Goal: Task Accomplishment & Management: Manage account settings

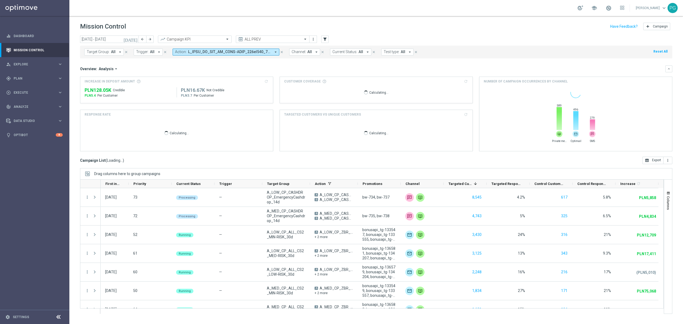
click at [136, 37] on icon "[DATE]" at bounding box center [131, 39] width 14 height 5
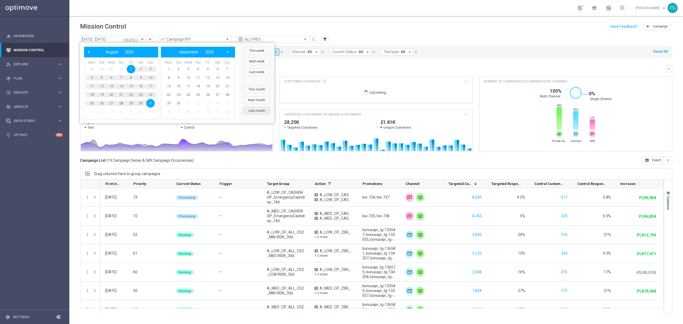
click at [256, 108] on button "Last month" at bounding box center [256, 111] width 27 height 8
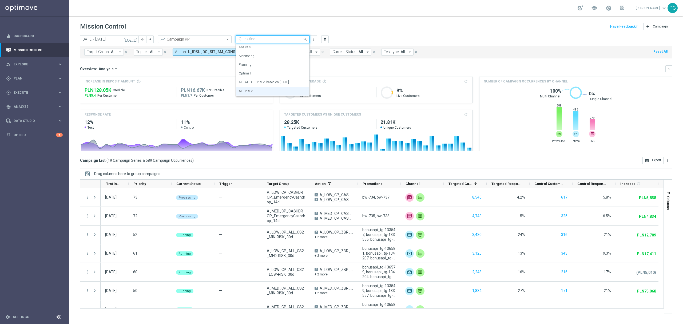
click at [269, 37] on div "Quick find ALL PREV" at bounding box center [269, 39] width 66 height 5
click at [243, 83] on label "ALL AUTO + PREV: based on [DATE]" at bounding box center [264, 82] width 50 height 5
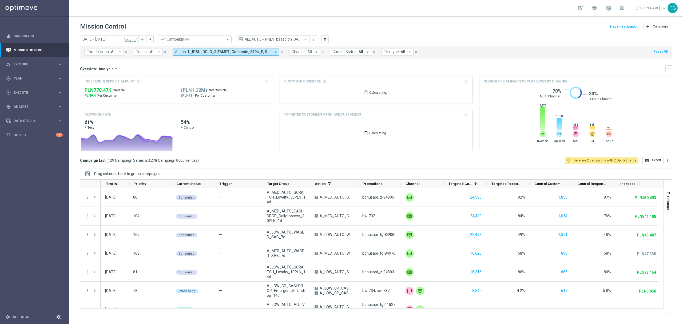
click at [253, 51] on span at bounding box center [229, 52] width 83 height 5
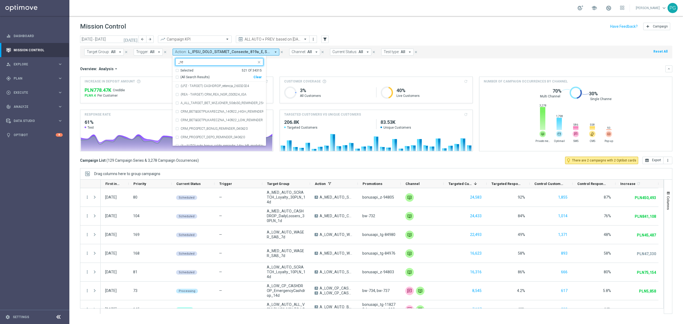
type input "_re_"
type input "_welcome"
click at [408, 74] on div "Overview: Analysis arrow_drop_down keyboard_arrow_down Increase In Deposit Amou…" at bounding box center [376, 108] width 593 height 86
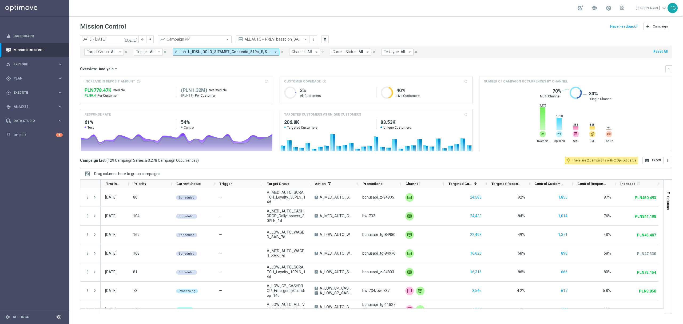
click at [247, 51] on span at bounding box center [229, 52] width 83 height 5
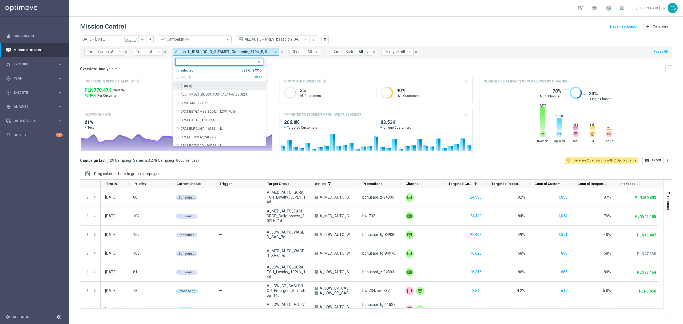
click at [290, 37] on div "ALL AUTO + PREV: based on [DATE]" at bounding box center [274, 39] width 58 height 4
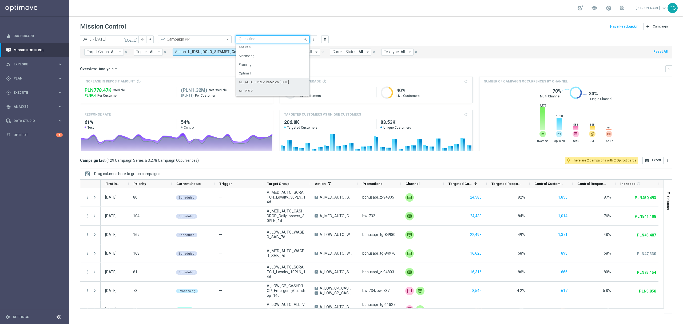
click at [264, 91] on div "ALL PREV" at bounding box center [273, 91] width 68 height 9
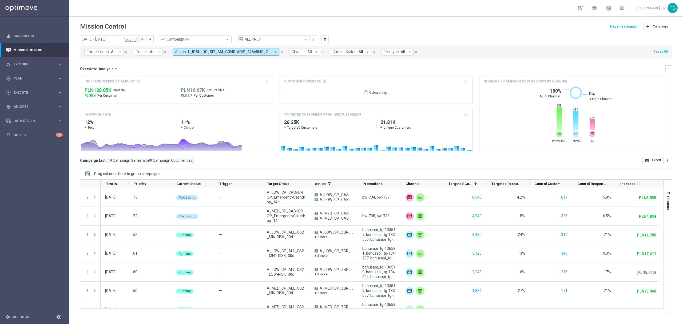
drag, startPoint x: 264, startPoint y: 91, endPoint x: 240, endPoint y: 52, distance: 45.8
click at [240, 52] on span at bounding box center [229, 52] width 83 height 5
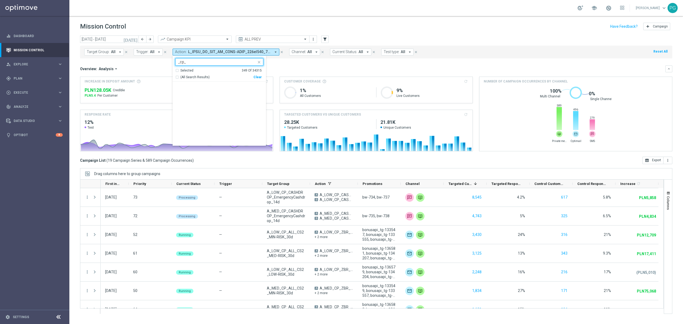
scroll to position [2994, 0]
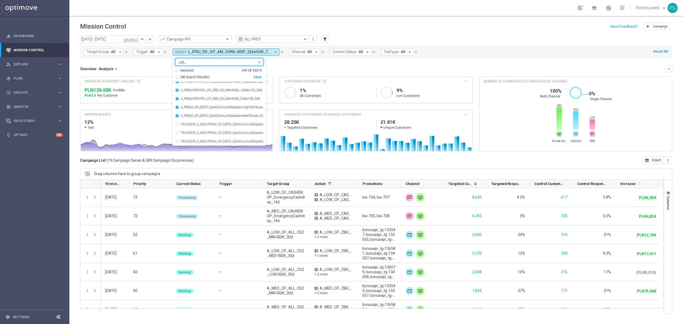
type input "_cp_"
click at [448, 37] on div "[DATE] [DATE] - [DATE] arrow_back arrow_forward Campaign KPI trending_up ALL PR…" at bounding box center [376, 40] width 593 height 8
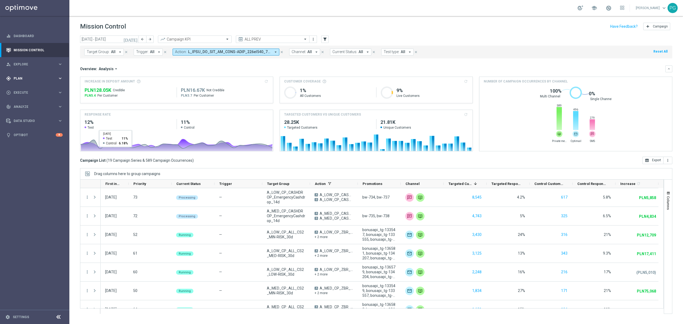
click at [55, 73] on div "gps_fixed Plan keyboard_arrow_right" at bounding box center [34, 78] width 69 height 14
click at [26, 87] on link "Target Groups" at bounding box center [35, 89] width 42 height 4
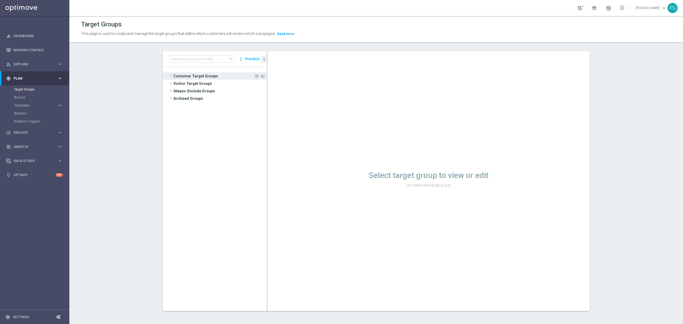
click at [204, 77] on span "Customer Target Groups" at bounding box center [214, 75] width 81 height 7
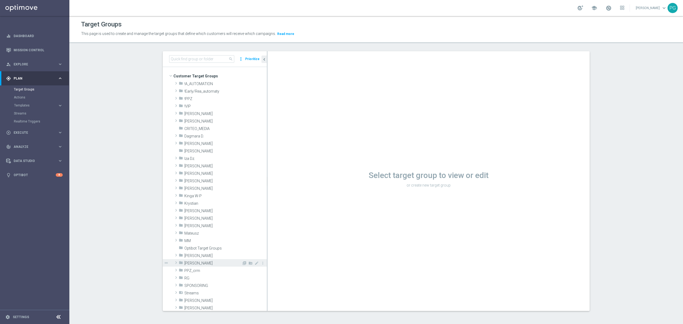
click at [192, 265] on span "[PERSON_NAME]" at bounding box center [212, 263] width 57 height 5
click at [212, 301] on span "2025 Grotel" at bounding box center [216, 300] width 52 height 5
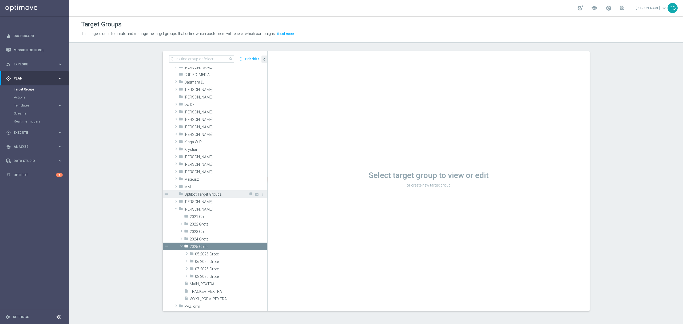
scroll to position [54, 0]
click at [204, 275] on span "08.2025 Grotel" at bounding box center [218, 276] width 47 height 5
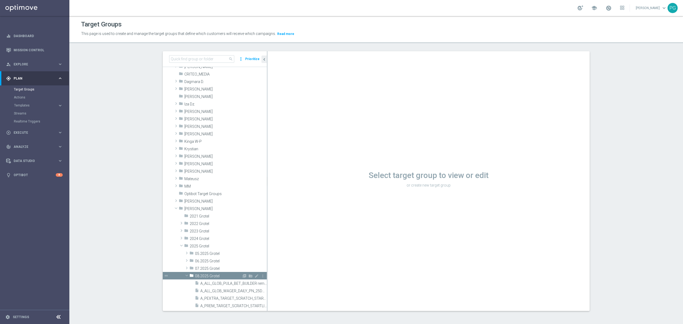
scroll to position [148, 0]
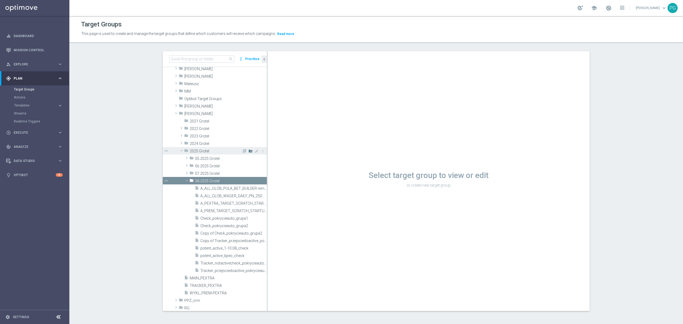
click at [249, 151] on icon "create_new_folder" at bounding box center [251, 151] width 4 height 4
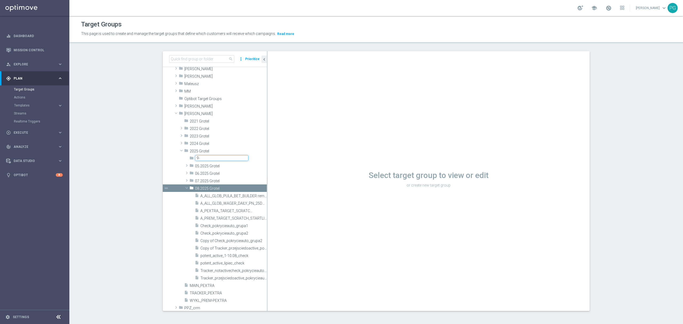
type input "9"
type input "09.2025 Grotel"
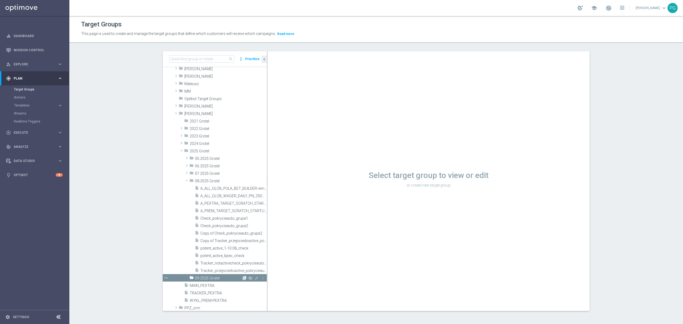
click at [242, 279] on icon "library_add" at bounding box center [244, 278] width 4 height 4
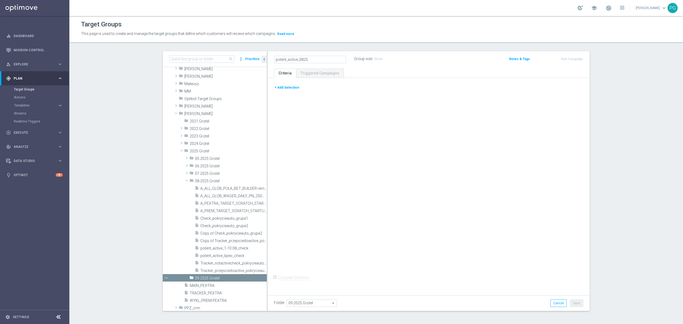
type input "potent_active_0825"
click at [291, 88] on button "+ Add Selection" at bounding box center [287, 88] width 26 height 6
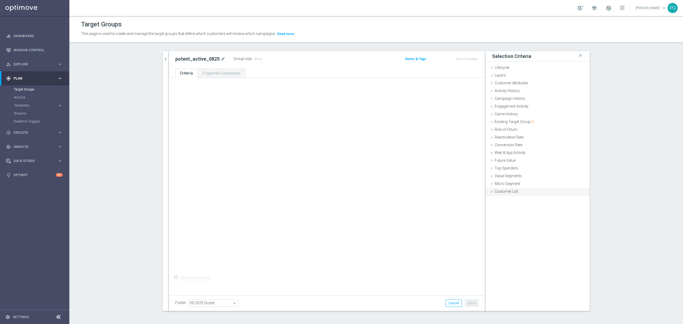
click at [512, 194] on div "Customer List done" at bounding box center [538, 192] width 104 height 8
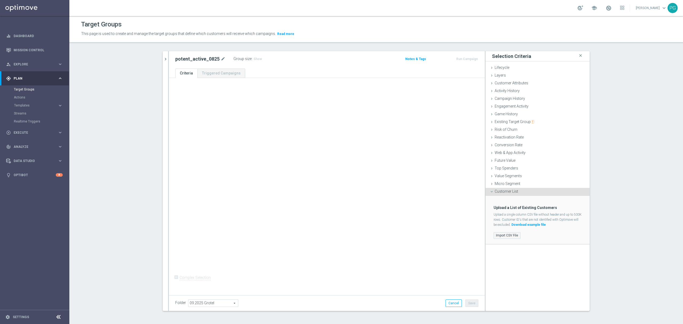
click at [514, 235] on label "Import CSV File" at bounding box center [507, 235] width 27 height 7
click at [0, 0] on input "Import CSV File" at bounding box center [0, 0] width 0 height 0
click at [221, 58] on icon "mode_edit" at bounding box center [223, 59] width 5 height 6
click at [221, 59] on icon "mode_edit" at bounding box center [223, 59] width 5 height 6
click at [196, 57] on input "potent_active_0825" at bounding box center [211, 59] width 72 height 7
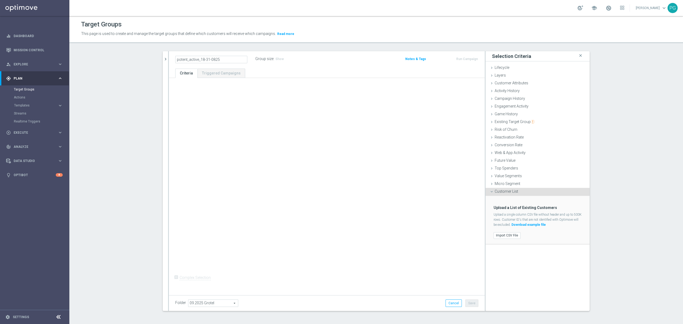
type input "potent_active_18-31-0825"
click at [316, 160] on div "+ Add Selection Complex Selection Invalid Expression" at bounding box center [327, 185] width 316 height 215
click at [245, 151] on div "+ Add Selection Complex Selection Invalid Expression" at bounding box center [327, 185] width 316 height 215
click at [506, 235] on label "Import CSV File" at bounding box center [507, 235] width 27 height 7
click at [0, 0] on input "Import CSV File" at bounding box center [0, 0] width 0 height 0
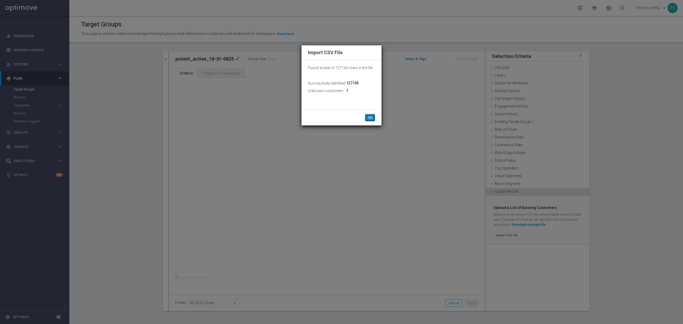
click at [369, 116] on button "OK" at bounding box center [370, 117] width 10 height 7
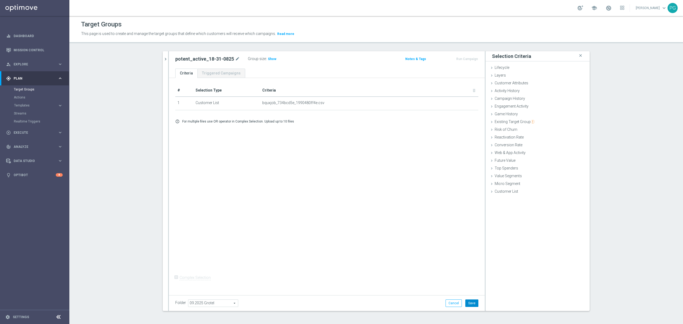
click at [467, 302] on button "Save" at bounding box center [472, 302] width 13 height 7
click at [164, 63] on button "chevron_right" at bounding box center [165, 59] width 5 height 16
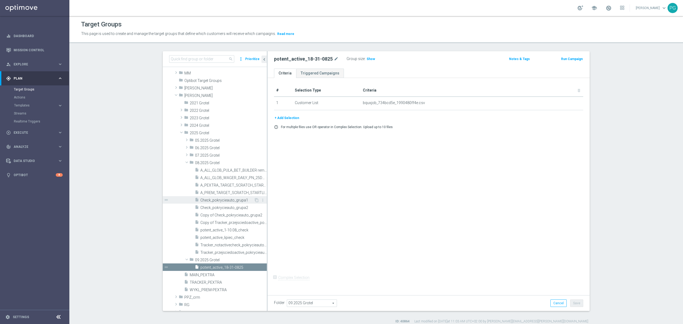
scroll to position [167, 0]
click at [222, 200] on span "Check_pokrycieauto_grupa1" at bounding box center [227, 199] width 54 height 5
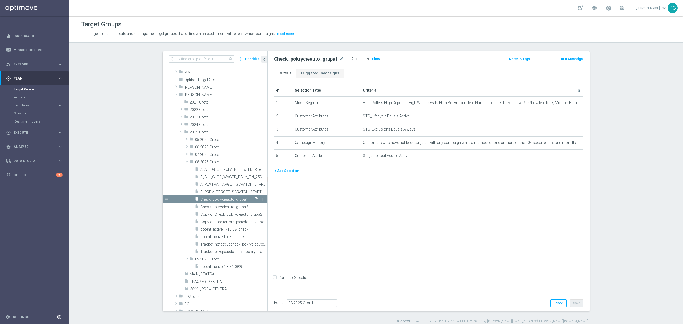
click at [255, 199] on icon "content_copy" at bounding box center [257, 199] width 4 height 4
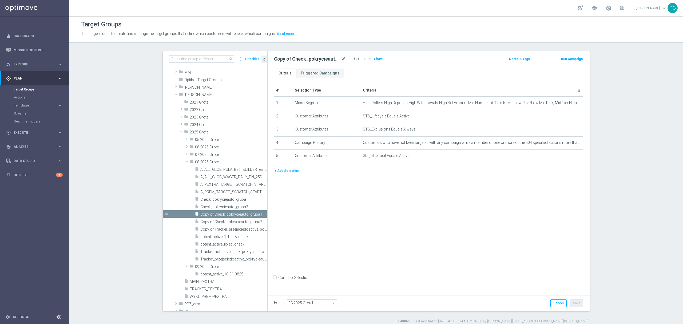
scroll to position [163, 0]
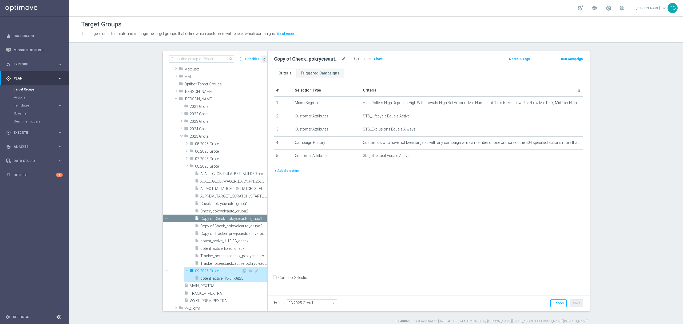
type input "09.2025 Grotel"
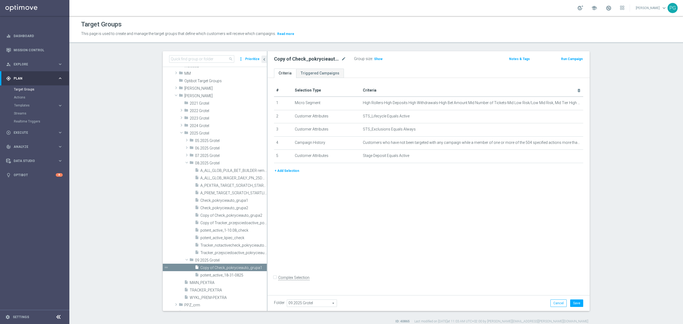
scroll to position [211, 0]
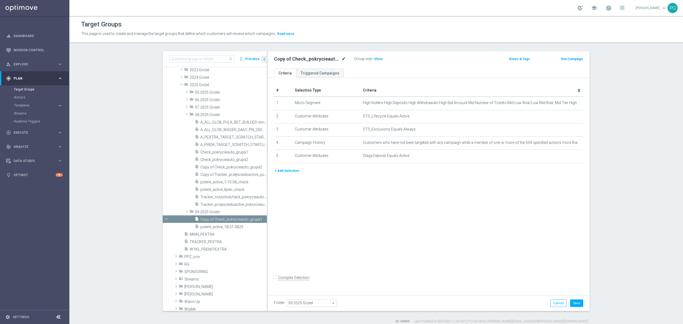
click at [341, 59] on icon "mode_edit" at bounding box center [343, 59] width 5 height 6
click at [287, 58] on input "Copy of Check_pokrycieauto_grupa1" at bounding box center [310, 59] width 72 height 7
click at [327, 56] on input "Check_pokrycieauto_grupa1" at bounding box center [310, 59] width 72 height 7
type input "Check_pokrycieauto_grupa1-v2.0"
click at [371, 202] on div "# Selection Type Criteria delete_forever 1 Micro Segment mode_edit delete_forev…" at bounding box center [429, 185] width 322 height 215
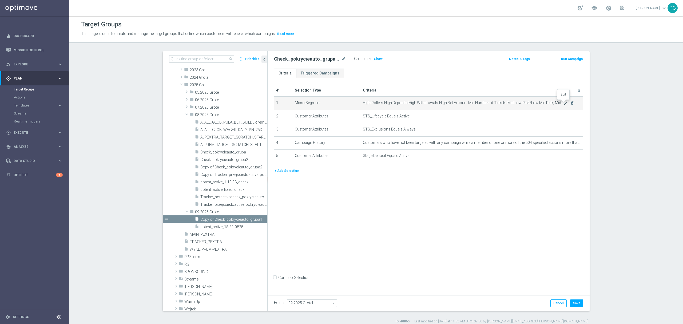
click at [564, 102] on icon "mode_edit" at bounding box center [566, 103] width 4 height 4
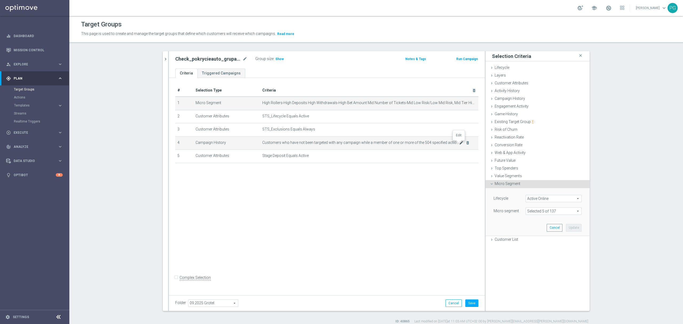
click at [459, 144] on icon "mode_edit" at bounding box center [461, 143] width 4 height 4
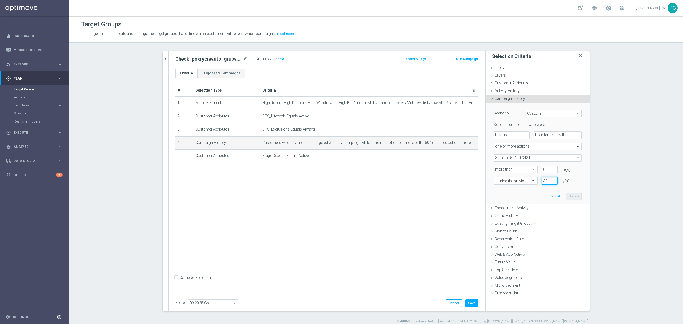
drag, startPoint x: 546, startPoint y: 182, endPoint x: 529, endPoint y: 183, distance: 17.4
click at [529, 183] on div "during the previous 30 day(s)" at bounding box center [538, 180] width 96 height 7
click at [275, 59] on span "Show" at bounding box center [279, 59] width 9 height 4
click at [522, 159] on span at bounding box center [538, 158] width 88 height 7
click at [522, 159] on input "search" at bounding box center [538, 157] width 88 height 7
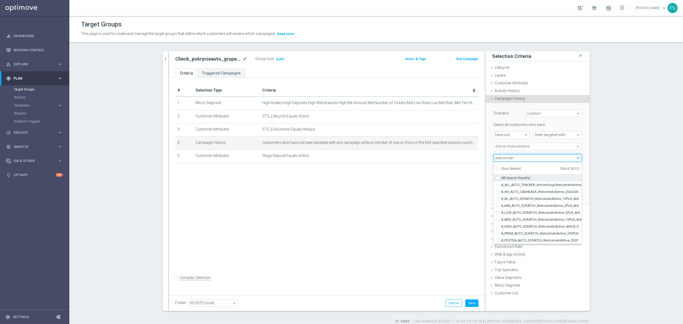
type input "welcomein"
click at [507, 178] on span "(All Search Results)" at bounding box center [515, 178] width 29 height 4
click at [501, 178] on input "(All Search Results)" at bounding box center [499, 177] width 3 height 3
checkbox input "true"
type input "Selected 513 of 34315"
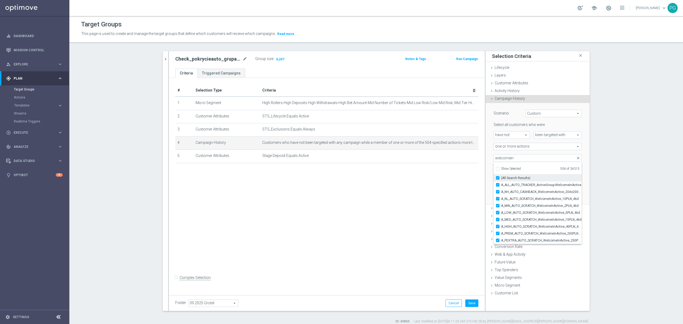
checkbox input "true"
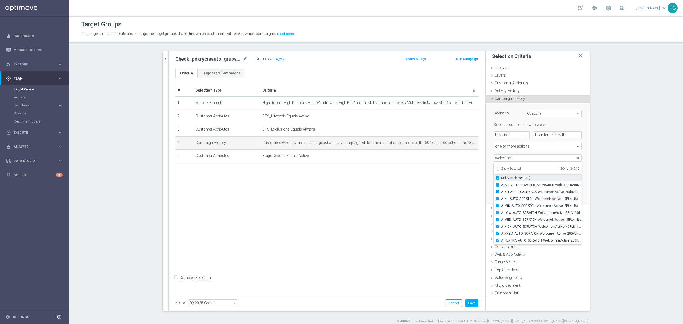
checkbox input "true"
click at [502, 183] on span "A_ALL_AUTO_TRACKER_ActiveGroup-WelcomeInActive" at bounding box center [541, 185] width 81 height 4
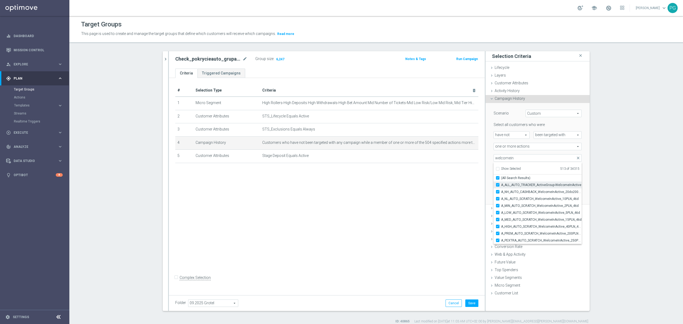
click at [501, 183] on input "A_ALL_AUTO_TRACKER_ActiveGroup-WelcomeInActive" at bounding box center [499, 184] width 3 height 3
checkbox input "false"
type input "Selected 512 of 34315"
click at [508, 178] on span "(All Search Results)" at bounding box center [515, 178] width 29 height 4
click at [501, 178] on input "(All Search Results)" at bounding box center [499, 177] width 3 height 3
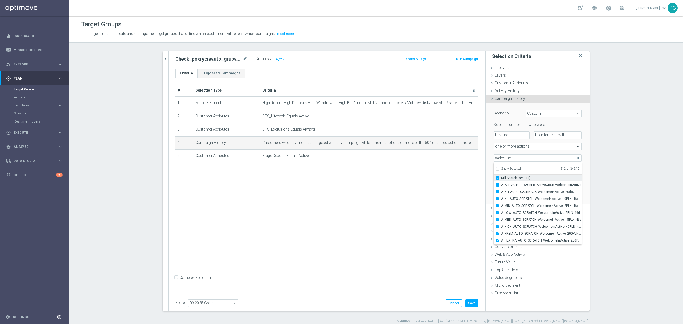
checkbox input "false"
type input "Selected 513 of 34315"
checkbox input "true"
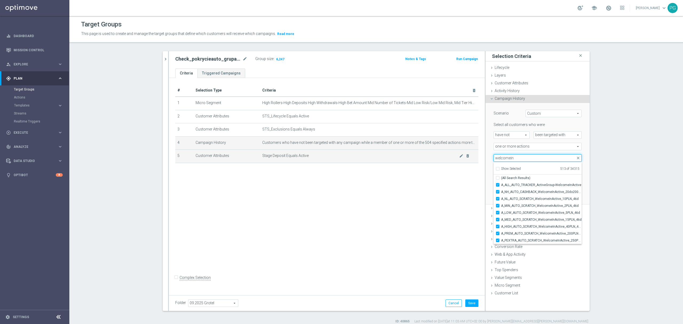
drag, startPoint x: 514, startPoint y: 159, endPoint x: 461, endPoint y: 164, distance: 53.0
click at [461, 164] on as-split "search more_vert Prioritize Customer Target Groups library_add create_new_folder" at bounding box center [376, 181] width 427 height 260
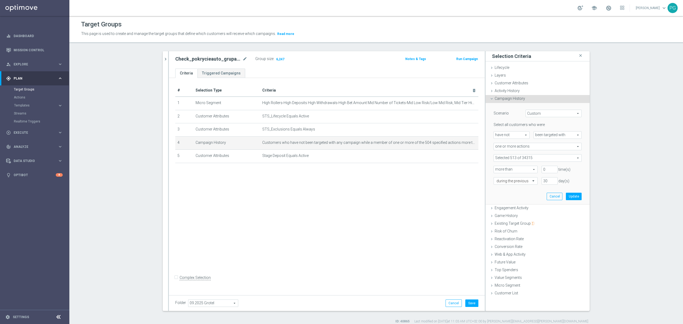
click at [500, 162] on div "Select all customers who were have not have not arrow_drop_down search been tar…" at bounding box center [538, 153] width 88 height 62
click at [504, 159] on span at bounding box center [538, 158] width 88 height 7
click at [503, 159] on input "search" at bounding box center [538, 157] width 88 height 7
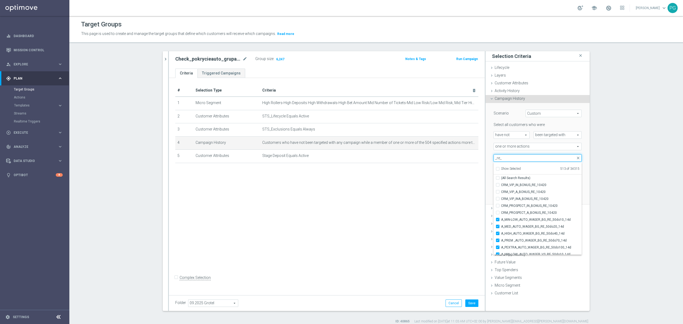
type input "_re_"
click at [490, 156] on div "Selected 513 of 34315 arrow_drop_down _re_ close Show Selected 513 of 34315 (Al…" at bounding box center [538, 157] width 96 height 7
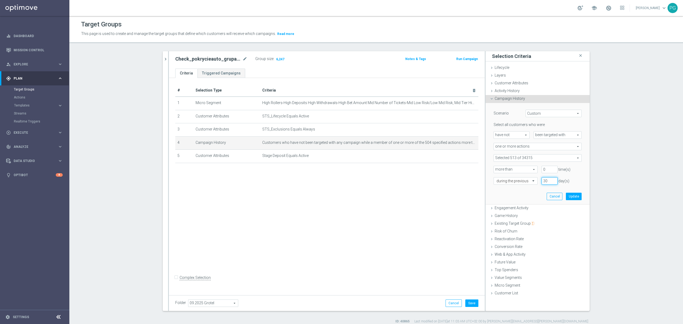
drag, startPoint x: 547, startPoint y: 181, endPoint x: 539, endPoint y: 182, distance: 7.8
click at [542, 182] on input "30" at bounding box center [550, 180] width 16 height 7
click at [573, 198] on button "Update" at bounding box center [574, 196] width 16 height 7
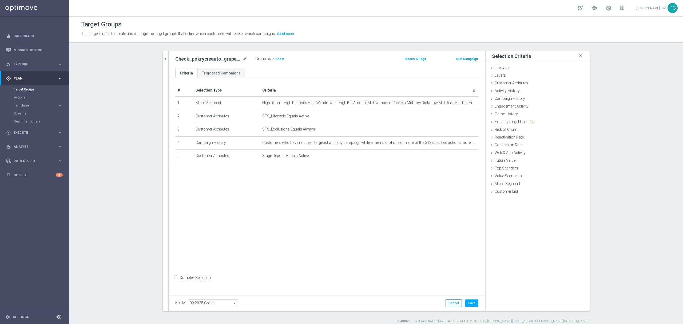
click at [279, 60] on span "Show" at bounding box center [279, 59] width 9 height 4
click at [471, 304] on button "Save" at bounding box center [472, 302] width 13 height 7
click at [33, 63] on span "Explore" at bounding box center [36, 64] width 44 height 3
click at [29, 76] on link "Customer Explorer" at bounding box center [35, 75] width 42 height 4
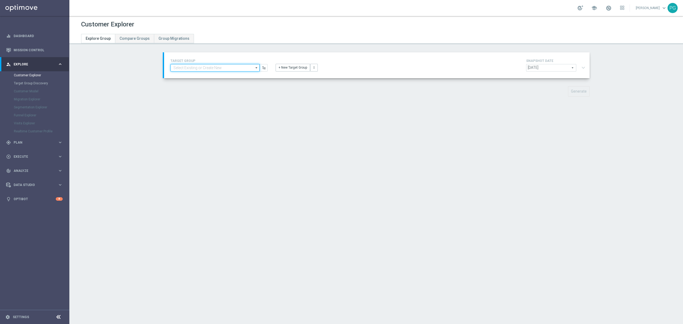
click at [215, 69] on input at bounding box center [215, 67] width 89 height 7
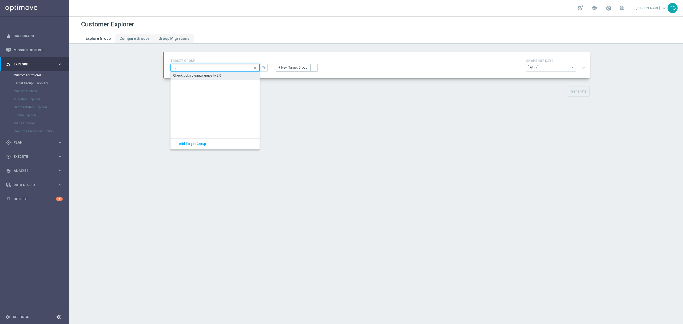
type input "-v"
click at [222, 73] on div "Check_pokrycieauto_grupa1-v2.0" at bounding box center [215, 75] width 89 height 7
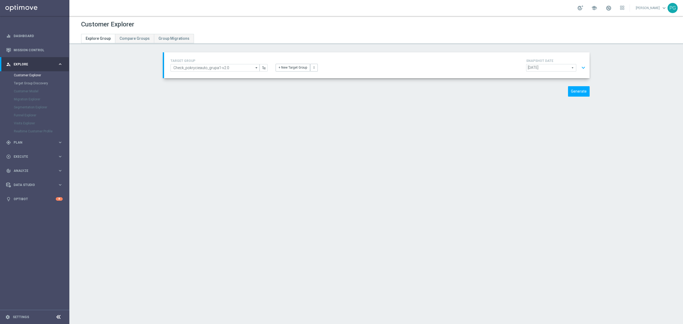
click at [580, 63] on button "expand_more" at bounding box center [584, 68] width 8 height 10
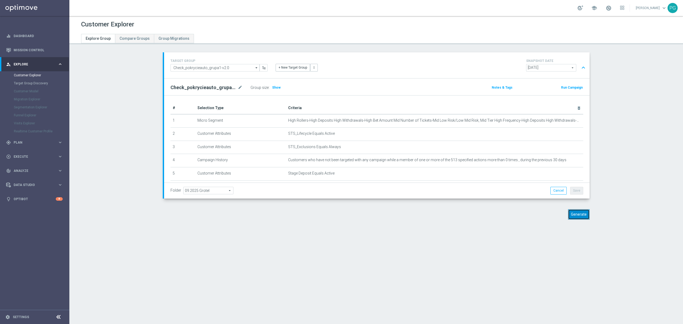
click at [581, 215] on button "Generate" at bounding box center [579, 214] width 22 height 10
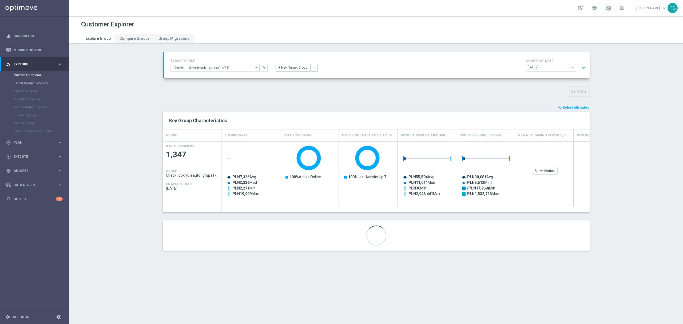
click at [598, 111] on section "TARGET GROUP Check_pokrycieauto_grupa1-v2.0 Check_pokrycieauto_grupa1-v2.0 arro…" at bounding box center [376, 155] width 614 height 206
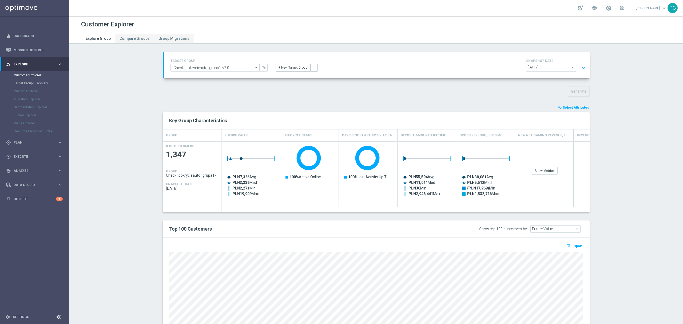
click at [567, 111] on div "playlist_add_check Select Attributes Key Group Characteristics Drag here to set…" at bounding box center [376, 236] width 427 height 263
click at [566, 109] on span "Select Attributes" at bounding box center [576, 108] width 26 height 4
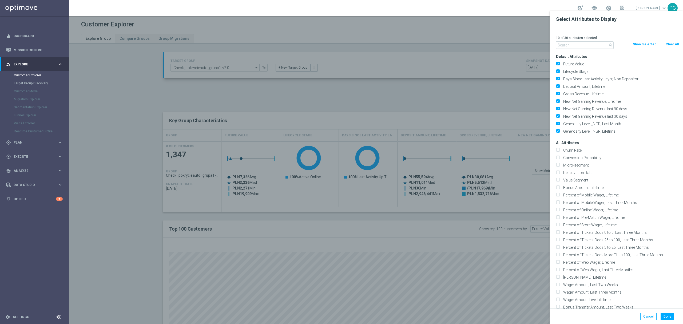
click at [669, 46] on button "Clear All" at bounding box center [672, 44] width 14 height 6
checkbox input "false"
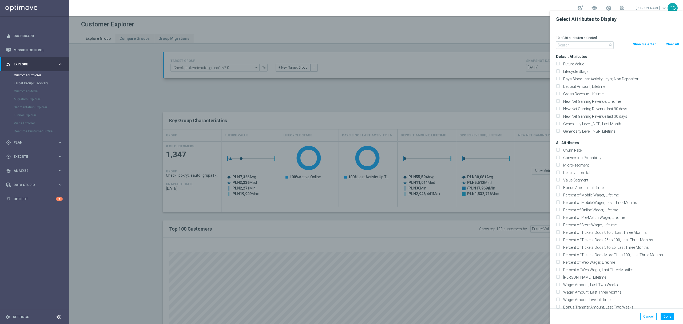
checkbox input "false"
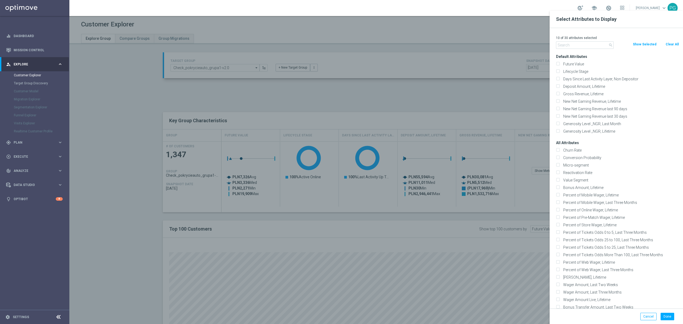
checkbox input "false"
click at [585, 46] on input "text" at bounding box center [585, 44] width 58 height 7
click at [568, 164] on label "Micro-segment" at bounding box center [621, 165] width 118 height 5
click at [560, 164] on input "Micro-segment" at bounding box center [557, 165] width 3 height 3
checkbox input "true"
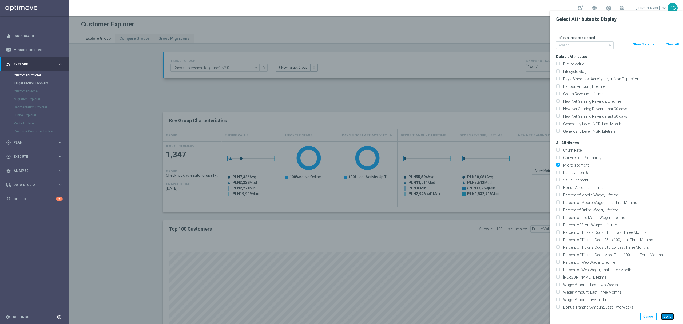
click at [668, 319] on button "Done" at bounding box center [668, 316] width 14 height 7
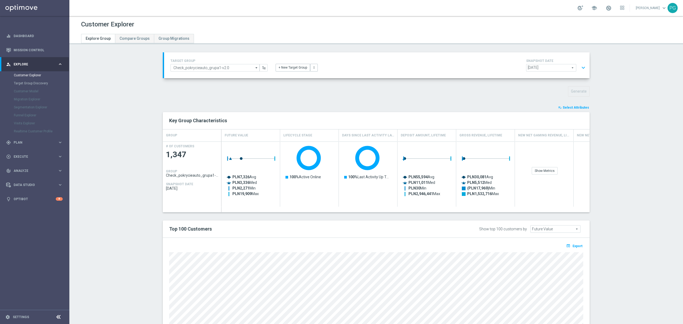
type input "Search"
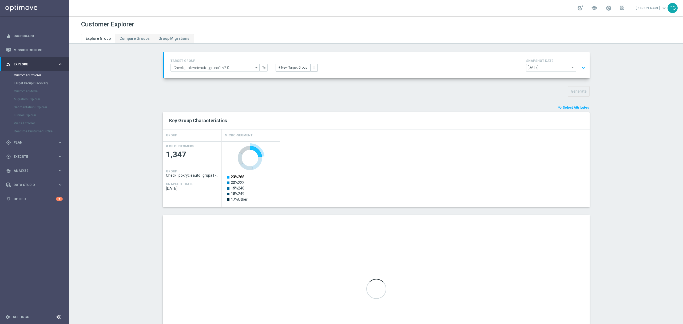
drag, startPoint x: 285, startPoint y: 196, endPoint x: 231, endPoint y: 177, distance: 57.9
click at [231, 177] on div "Created with Highcharts 9.3.3 23% 268 23% 222 19% 240 18% 249 17% Other" at bounding box center [406, 173] width 368 height 65
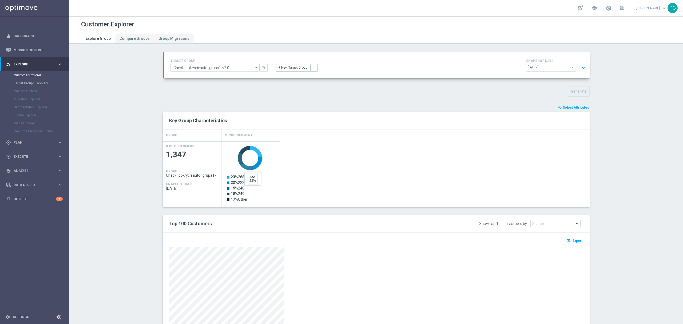
scroll to position [53, 0]
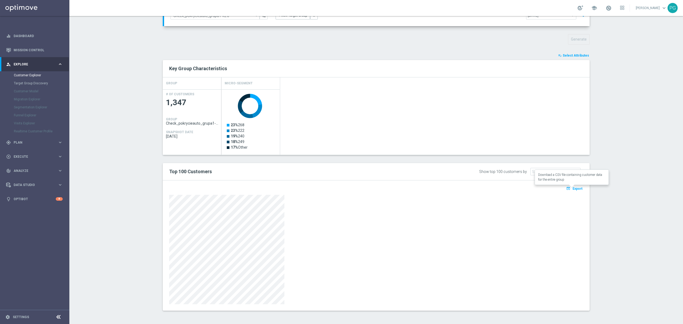
click at [575, 189] on span "Export" at bounding box center [578, 189] width 10 height 4
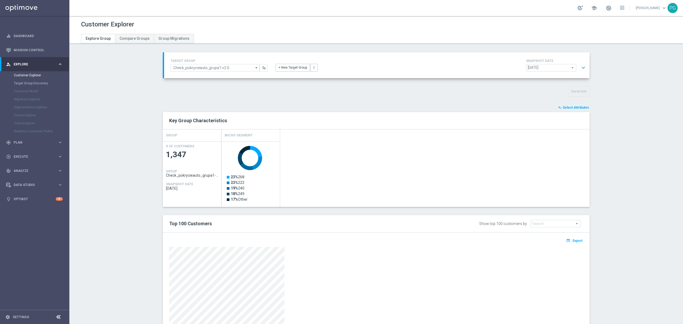
click at [422, 61] on div "+ New Target Group more_vert" at bounding box center [377, 65] width 211 height 14
click at [581, 68] on button "expand_more" at bounding box center [584, 68] width 8 height 10
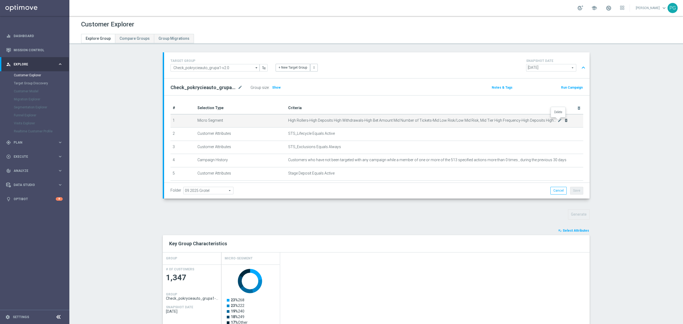
click at [564, 122] on icon "delete_forever" at bounding box center [566, 120] width 4 height 4
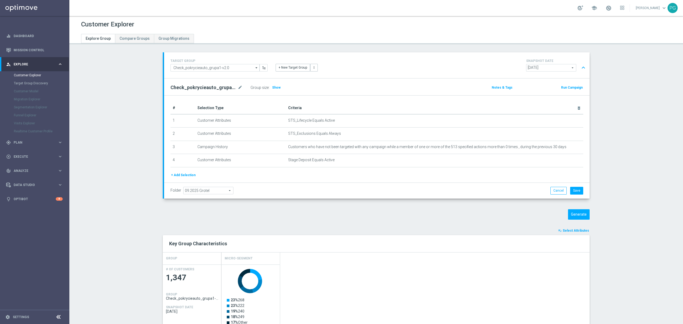
click at [182, 174] on button "+ Add Selection" at bounding box center [184, 175] width 26 height 6
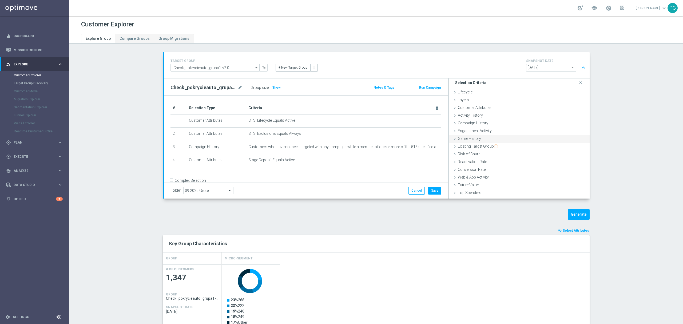
click at [478, 136] on div "Game History done" at bounding box center [519, 139] width 141 height 8
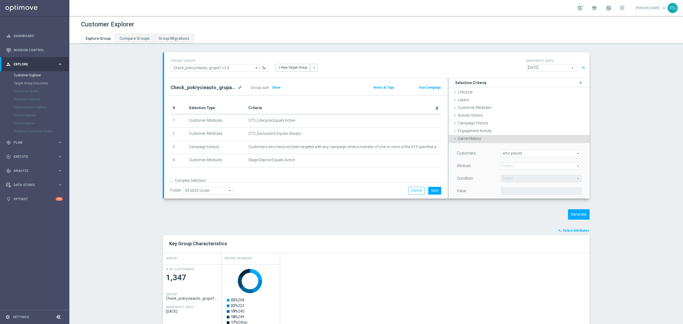
scroll to position [63, 0]
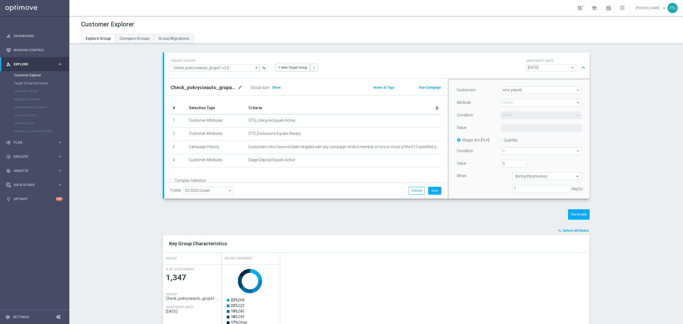
click at [507, 98] on div "Customers who played who played arrow_drop_down search Attribute Select arrow_d…" at bounding box center [519, 141] width 125 height 110
click at [507, 101] on span at bounding box center [542, 102] width 80 height 7
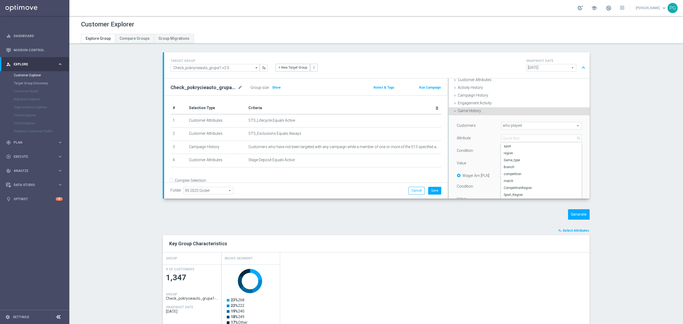
click at [470, 112] on span "Game History" at bounding box center [469, 111] width 23 height 4
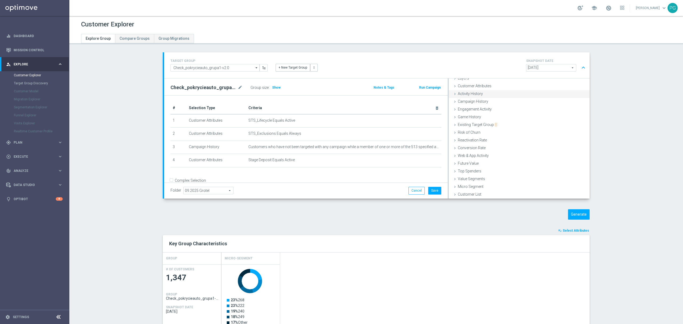
click at [467, 93] on span "Activity History" at bounding box center [470, 94] width 25 height 4
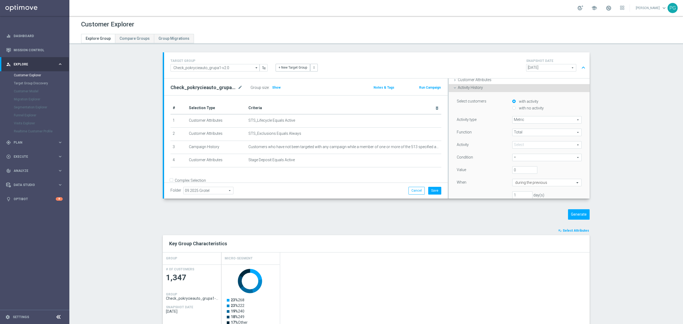
click at [516, 144] on span at bounding box center [547, 144] width 69 height 7
click at [532, 175] on span "Number of Active Days" at bounding box center [547, 174] width 64 height 4
type input "Number of Active Days"
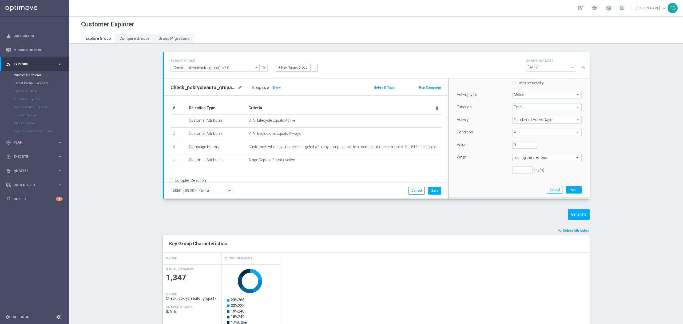
click at [516, 133] on span "=" at bounding box center [547, 132] width 69 height 7
click at [517, 154] on span ">" at bounding box center [547, 154] width 64 height 4
type input ">"
click at [518, 158] on input "text" at bounding box center [541, 157] width 53 height 5
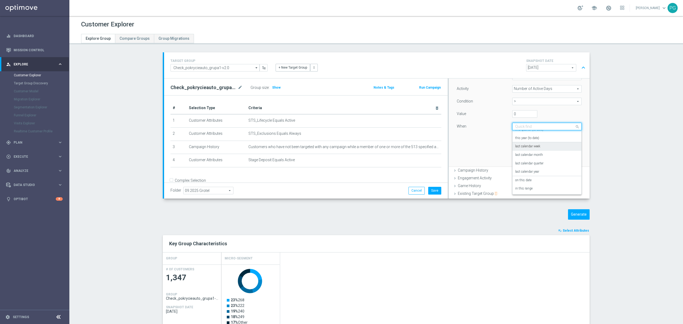
scroll to position [84, 0]
click at [535, 187] on div "in this range" at bounding box center [547, 188] width 64 height 9
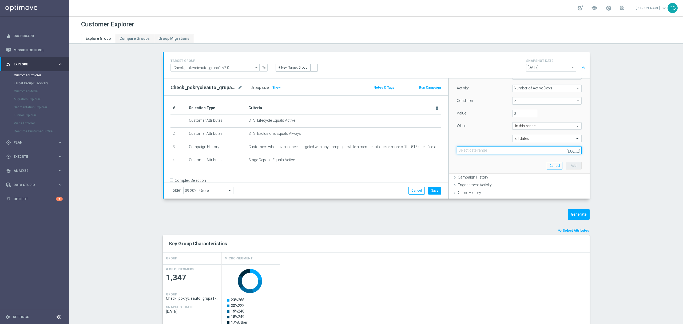
click at [514, 151] on input at bounding box center [519, 150] width 125 height 7
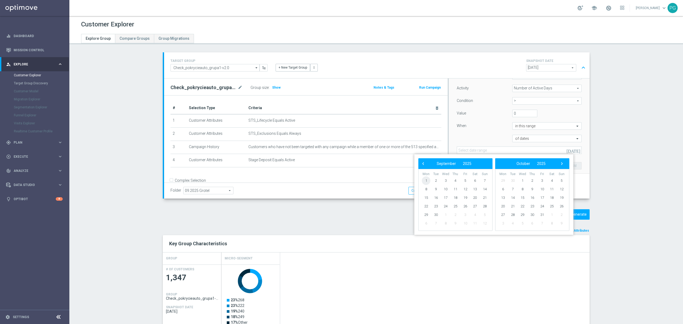
click at [428, 183] on span "1" at bounding box center [426, 180] width 9 height 9
click at [486, 190] on span "14" at bounding box center [485, 189] width 9 height 9
type input "[DATE] - [DATE]"
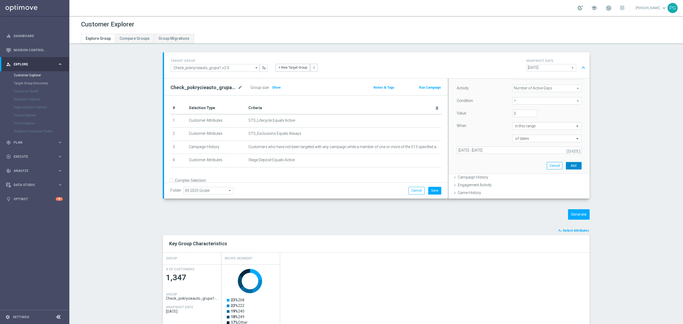
click at [566, 165] on button "Add" at bounding box center [574, 165] width 16 height 7
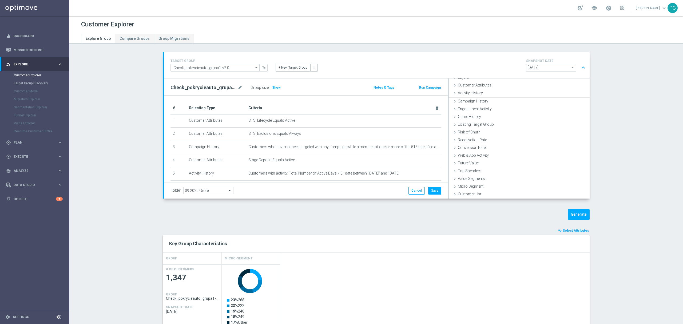
scroll to position [22, 0]
click at [470, 96] on span "Activity History" at bounding box center [470, 94] width 25 height 4
click at [516, 131] on span at bounding box center [547, 131] width 69 height 7
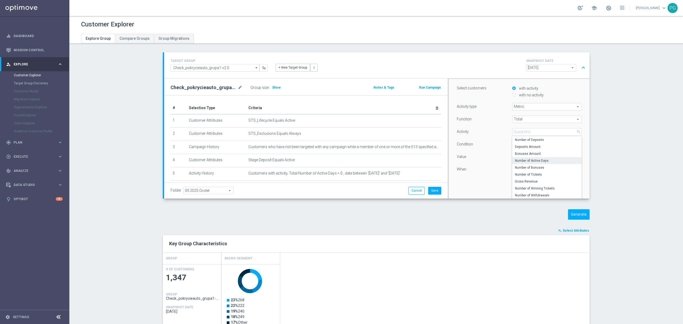
click at [532, 161] on span "Number of Active Days" at bounding box center [547, 161] width 64 height 4
type input "Number of Active Days"
click at [515, 146] on span "=" at bounding box center [547, 144] width 69 height 7
click at [520, 166] on span ">" at bounding box center [547, 166] width 64 height 4
type input ">"
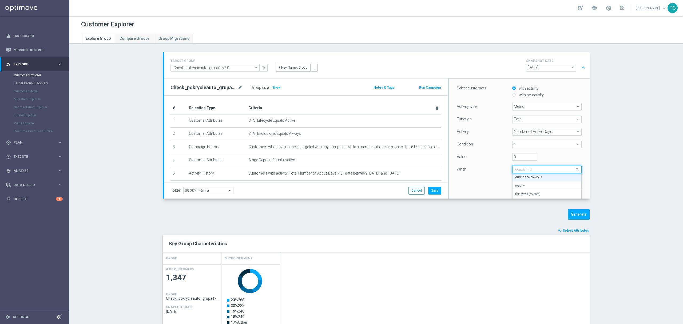
click at [515, 170] on input "text" at bounding box center [541, 169] width 53 height 5
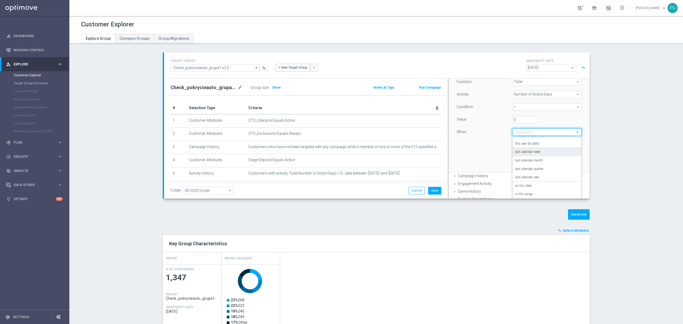
scroll to position [78, 0]
click at [520, 194] on label "in this range" at bounding box center [523, 194] width 17 height 4
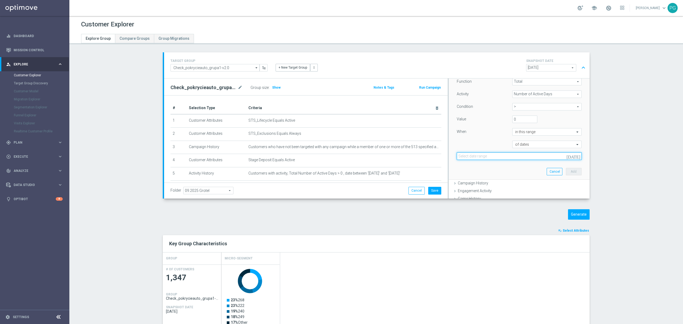
click at [522, 154] on input at bounding box center [519, 155] width 125 height 7
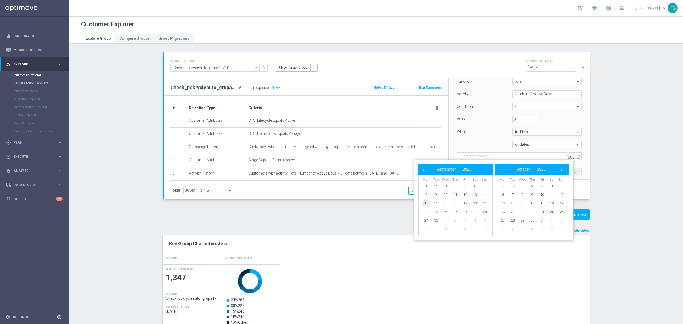
click at [429, 204] on span "15" at bounding box center [426, 203] width 9 height 9
click at [428, 219] on span "29" at bounding box center [426, 220] width 9 height 9
type input "[DATE] - [DATE]"
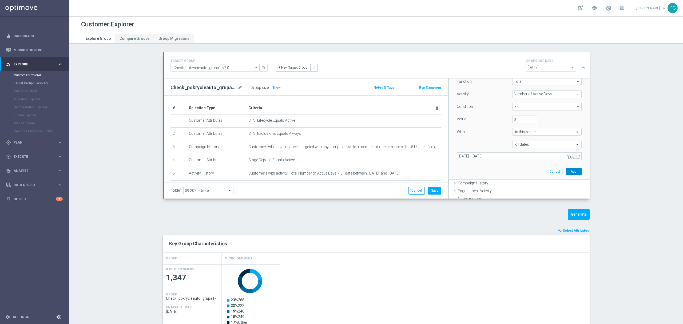
click at [570, 168] on button "Add" at bounding box center [574, 171] width 16 height 7
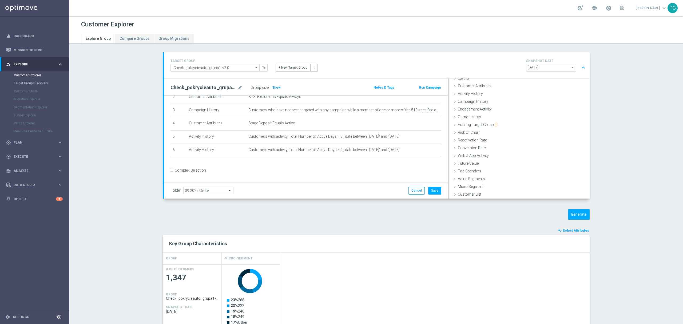
click at [272, 89] on span "Show" at bounding box center [276, 88] width 9 height 4
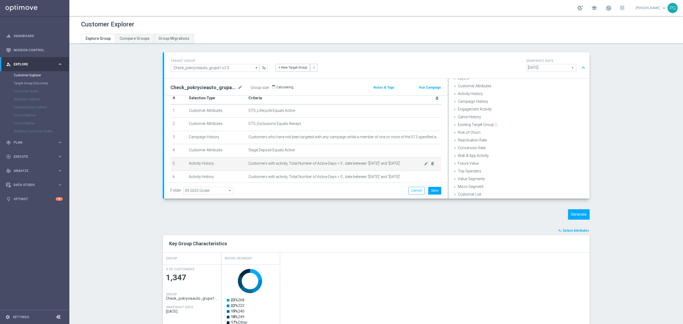
scroll to position [10, 0]
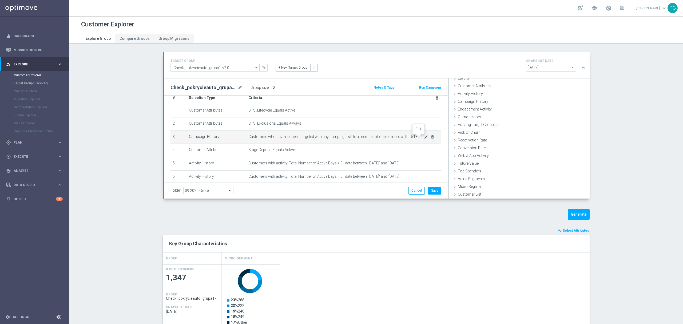
click at [424, 138] on icon "mode_edit" at bounding box center [426, 137] width 4 height 4
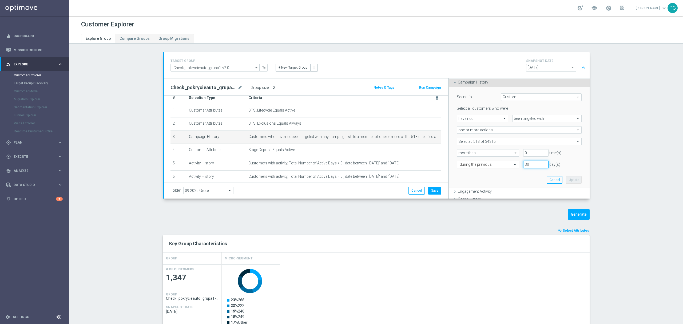
drag, startPoint x: 531, startPoint y: 164, endPoint x: 498, endPoint y: 165, distance: 33.1
click at [498, 165] on div "during the previous 30 day(s)" at bounding box center [519, 164] width 133 height 7
type input "14"
click at [501, 163] on div at bounding box center [488, 164] width 62 height 5
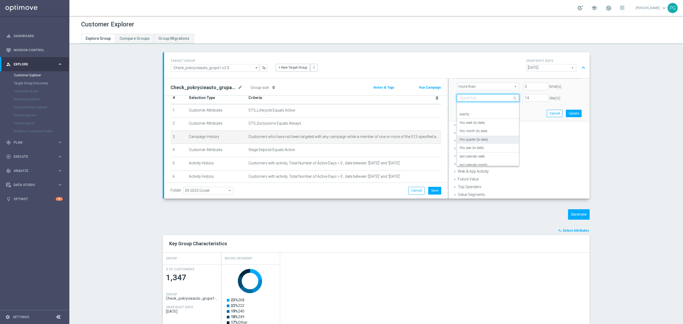
scroll to position [47, 0]
click at [470, 150] on label "in this range" at bounding box center [468, 152] width 17 height 4
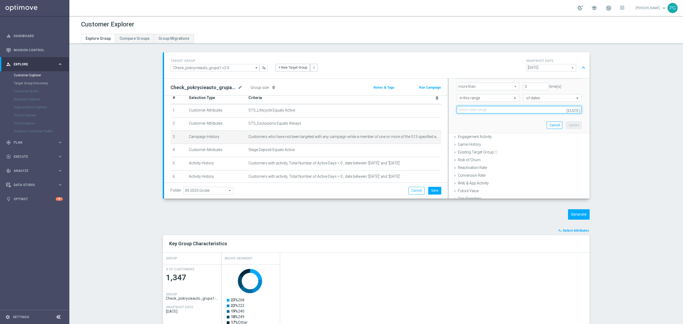
click at [485, 109] on input at bounding box center [519, 109] width 125 height 7
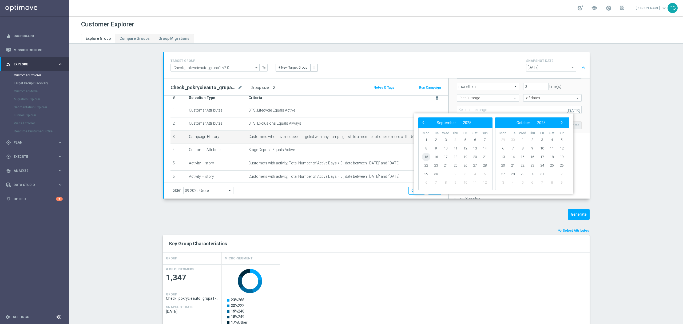
click at [429, 157] on span "15" at bounding box center [426, 157] width 9 height 9
click at [436, 171] on span "30" at bounding box center [436, 174] width 9 height 9
type input "[DATE] - [DATE]"
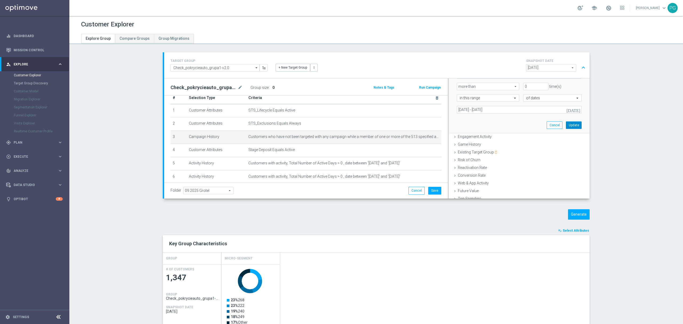
click at [570, 123] on button "Update" at bounding box center [574, 124] width 16 height 7
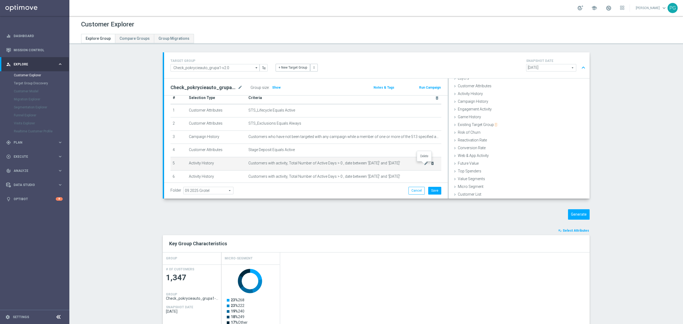
click at [431, 165] on icon "delete_forever" at bounding box center [433, 163] width 4 height 4
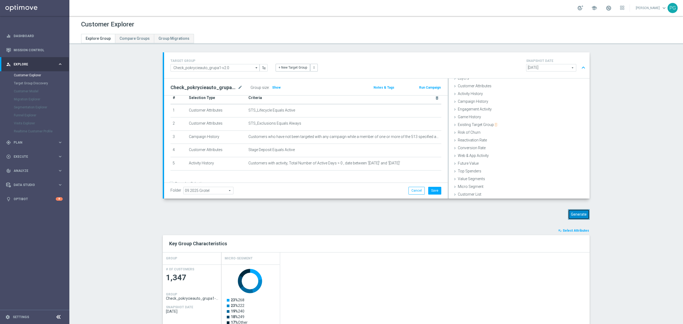
click at [584, 214] on button "Generate" at bounding box center [579, 214] width 22 height 10
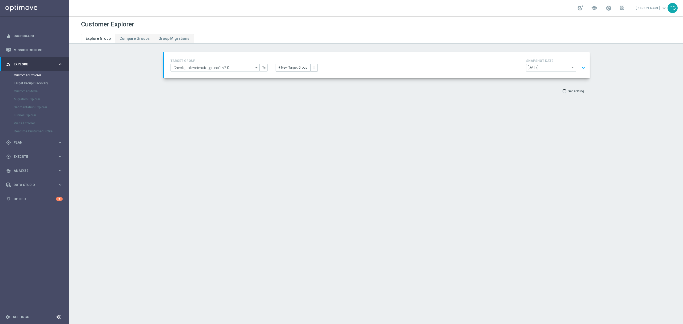
click at [586, 68] on div "TARGET GROUP Check_pokrycieauto_grupa1-v2.0 Check_pokrycieauto_grupa1-v2.0 arro…" at bounding box center [377, 65] width 426 height 26
click at [585, 68] on button "expand_more" at bounding box center [584, 68] width 8 height 10
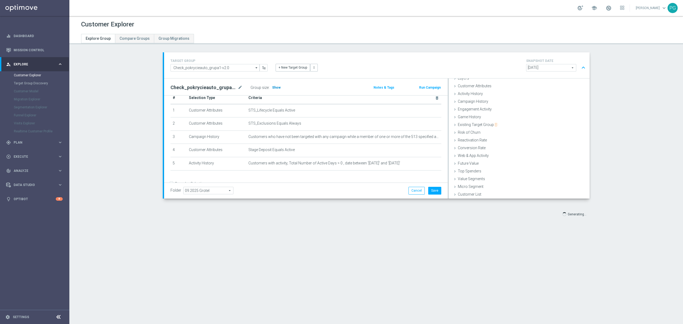
click at [275, 89] on span "Show" at bounding box center [276, 88] width 9 height 4
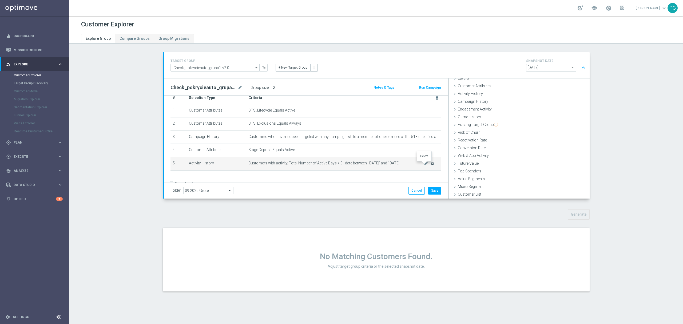
click at [431, 164] on icon "delete_forever" at bounding box center [433, 163] width 4 height 4
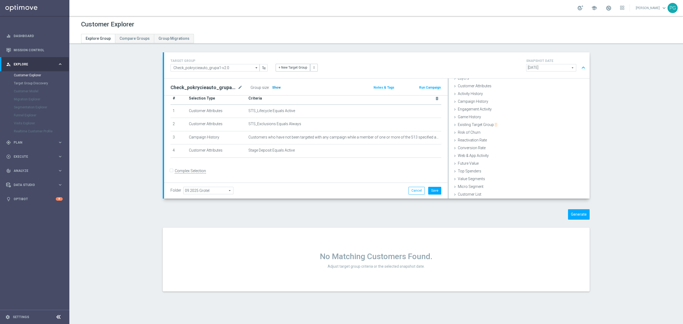
click at [275, 86] on span "Show" at bounding box center [276, 88] width 9 height 4
click at [424, 136] on icon "mode_edit" at bounding box center [426, 137] width 4 height 4
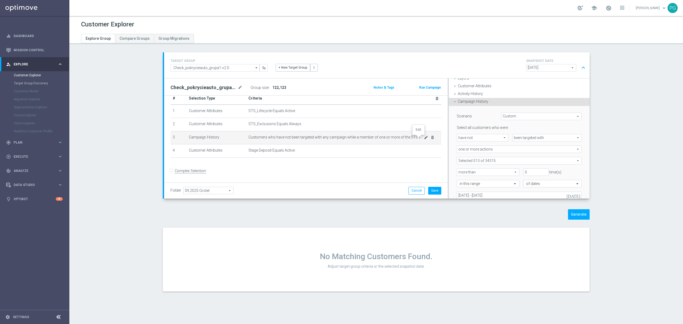
scroll to position [22, 0]
click at [424, 137] on icon "mode_edit" at bounding box center [426, 137] width 4 height 4
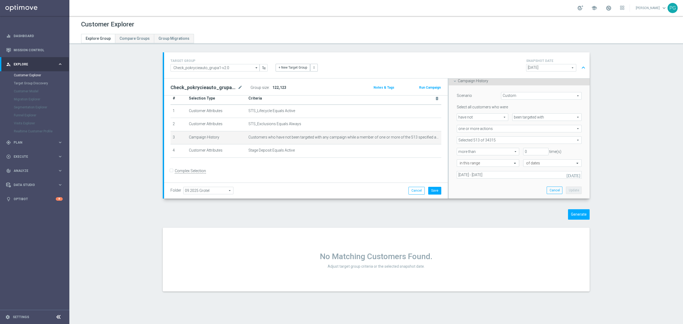
click at [495, 137] on span at bounding box center [519, 140] width 124 height 7
click at [495, 137] on input "search" at bounding box center [519, 139] width 125 height 7
click at [575, 133] on div "Scenario Custom Custom arrow_drop_down search Select all customers who were hav…" at bounding box center [519, 141] width 133 height 113
click at [639, 171] on section "TARGET GROUP Check_pokrycieauto_grupa1-v2.0 Check_pokrycieauto_grupa1-v2.0 arro…" at bounding box center [376, 175] width 614 height 247
click at [411, 188] on button "Cancel" at bounding box center [417, 190] width 16 height 7
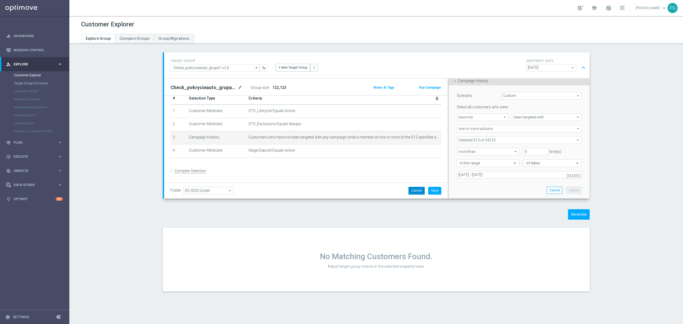
scroll to position [10, 0]
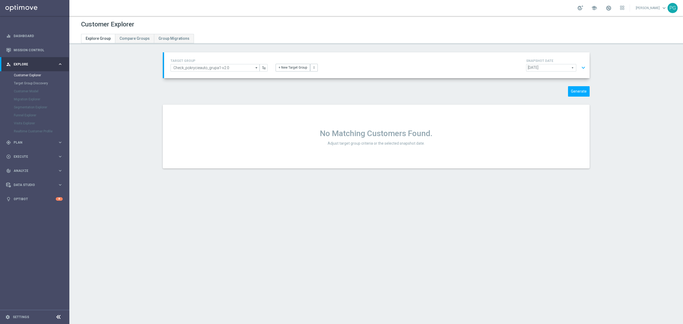
click at [581, 69] on button "expand_more" at bounding box center [584, 68] width 8 height 10
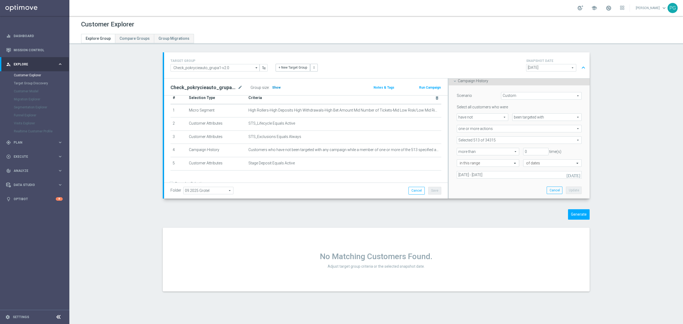
click at [274, 87] on span "Show" at bounding box center [276, 88] width 9 height 4
click at [431, 109] on icon "delete_forever" at bounding box center [433, 110] width 4 height 4
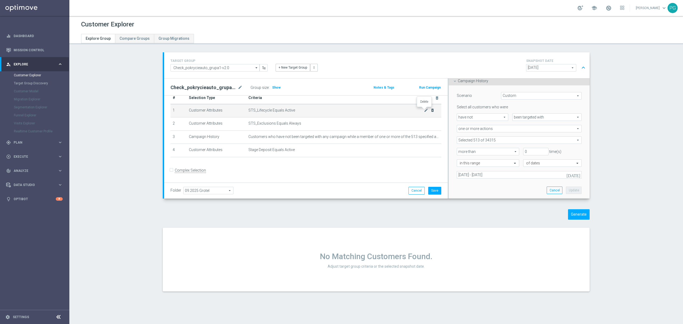
scroll to position [10, 0]
click at [274, 88] on span "Show" at bounding box center [276, 88] width 9 height 4
click at [578, 214] on button "Generate" at bounding box center [579, 214] width 22 height 10
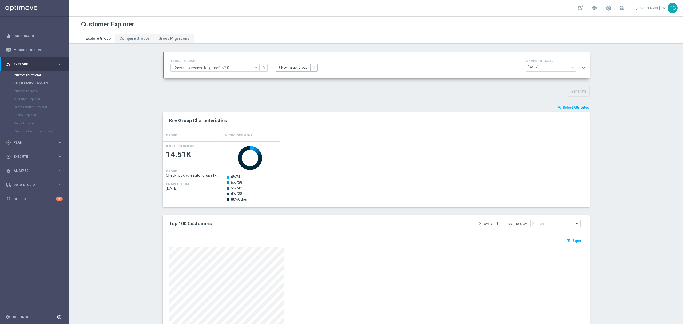
click at [580, 68] on button "expand_more" at bounding box center [584, 68] width 8 height 10
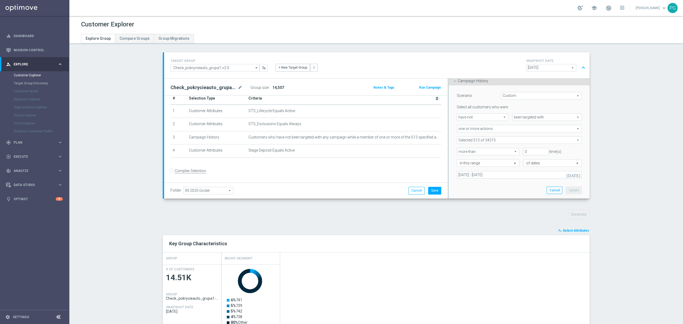
click at [469, 141] on span at bounding box center [519, 140] width 124 height 7
click at [469, 141] on input "search" at bounding box center [519, 139] width 125 height 7
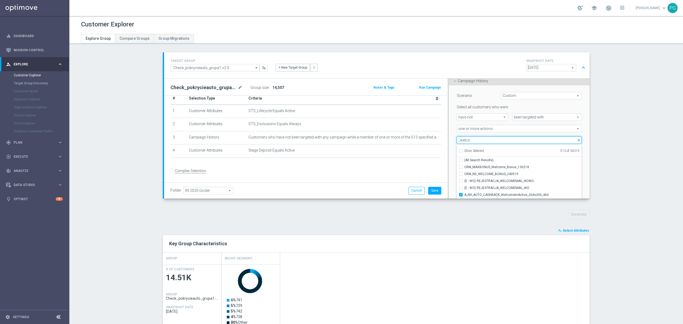
type input "_welco"
click at [450, 161] on div "Scenario Custom Custom arrow_drop_down search Select all customers who were hav…" at bounding box center [519, 141] width 141 height 113
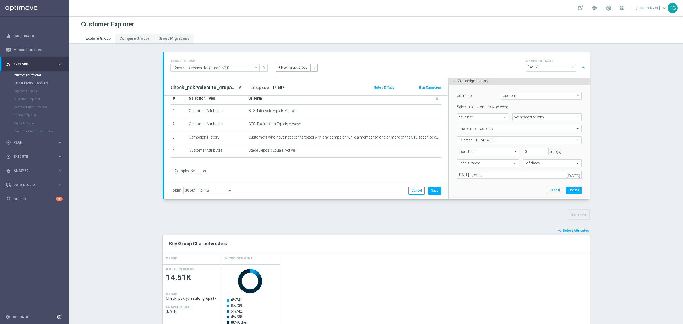
click at [499, 82] on div "Campaign History done selection updated" at bounding box center [519, 81] width 141 height 8
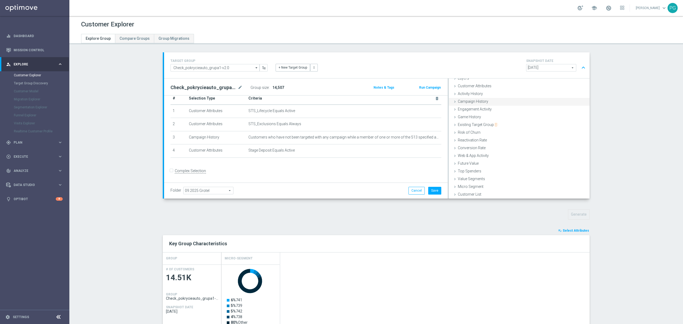
scroll to position [0, 0]
click at [475, 108] on span "Customer Attributes" at bounding box center [475, 107] width 34 height 4
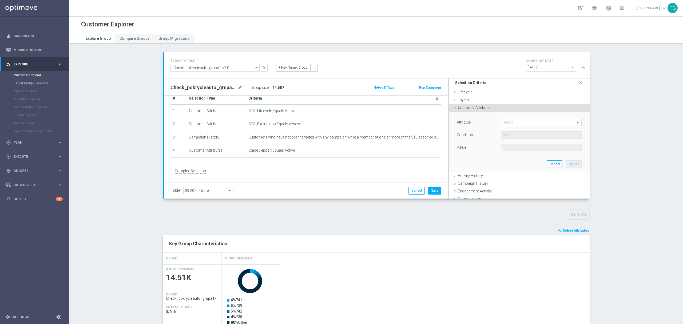
click at [507, 122] on span at bounding box center [542, 122] width 80 height 7
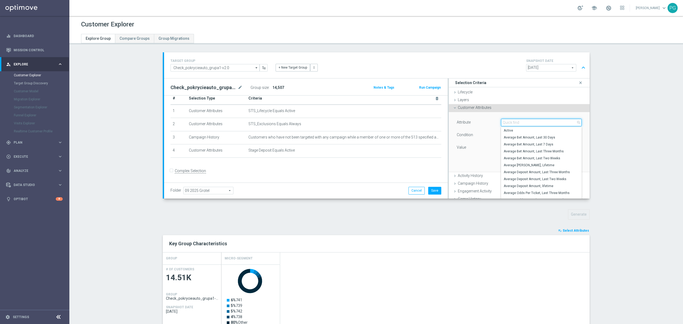
click at [507, 122] on input "search" at bounding box center [541, 122] width 81 height 7
type input "days si"
click at [529, 194] on span "Days Since Last Bet" at bounding box center [541, 193] width 75 height 4
type input "Days Since Last Bet"
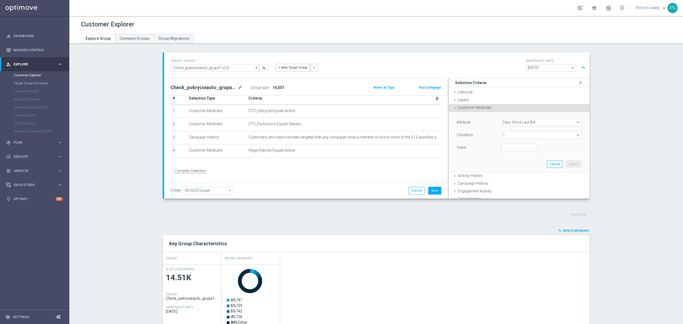
click at [516, 137] on span "=" at bounding box center [542, 135] width 80 height 7
click at [511, 170] on span ">" at bounding box center [541, 171] width 75 height 4
type input ">"
click at [506, 143] on div "Attribute Days Since Last Bet Days Since Last Bet arrow_drop_down search Condit…" at bounding box center [519, 136] width 125 height 34
click at [506, 145] on input "2" at bounding box center [519, 147] width 36 height 7
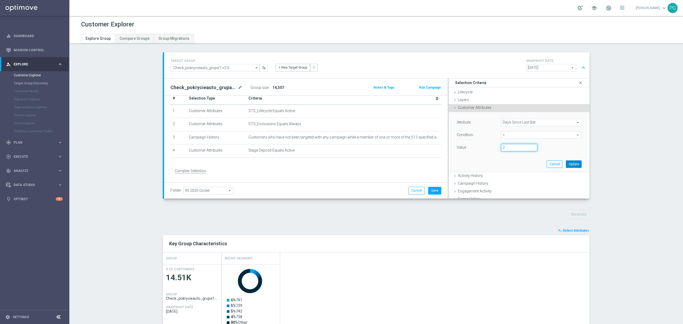
type input "2"
click at [566, 161] on button "Update" at bounding box center [574, 163] width 16 height 7
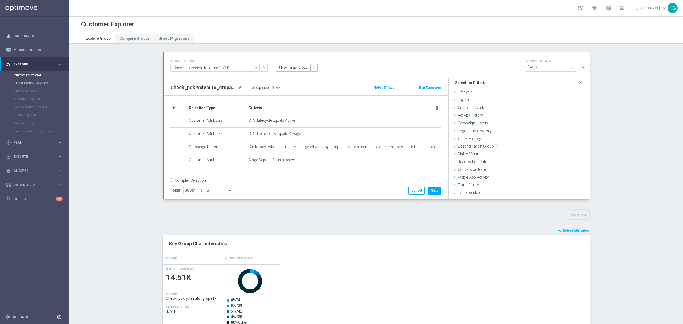
click at [275, 92] on div "Check_pokrycieauto_grupa1-v2.0 mode_edit Group size : Show Notes & Tags Run Cam…" at bounding box center [306, 86] width 284 height 17
click at [417, 189] on button "Cancel" at bounding box center [417, 190] width 16 height 7
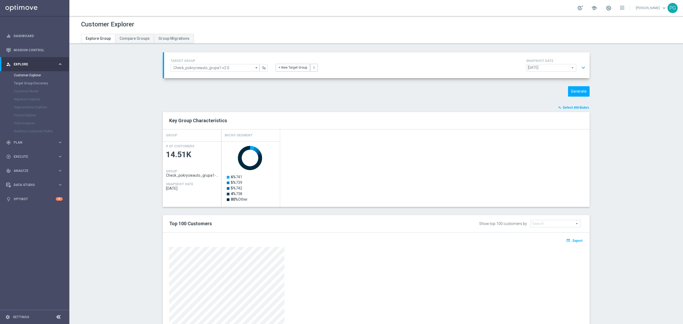
click at [505, 53] on div "TARGET GROUP Check_pokrycieauto_grupa1-v2.0 Check_pokrycieauto_grupa1-v2.0 arro…" at bounding box center [377, 65] width 426 height 26
click at [580, 68] on button "expand_more" at bounding box center [584, 68] width 8 height 10
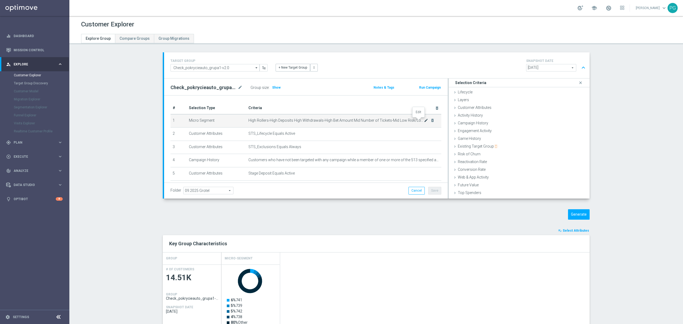
click at [424, 120] on icon "mode_edit" at bounding box center [426, 120] width 4 height 4
click at [469, 104] on div "Customer Attributes done selection updated" at bounding box center [519, 108] width 141 height 8
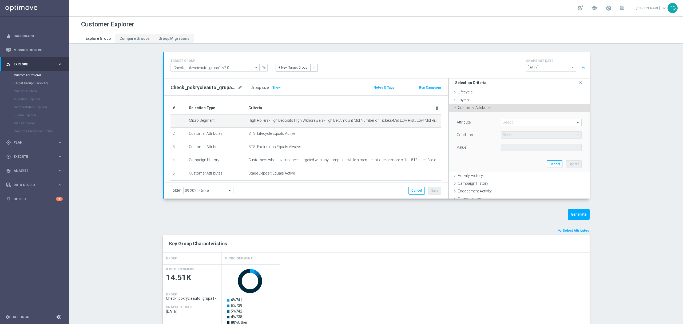
click at [509, 122] on span at bounding box center [542, 122] width 80 height 7
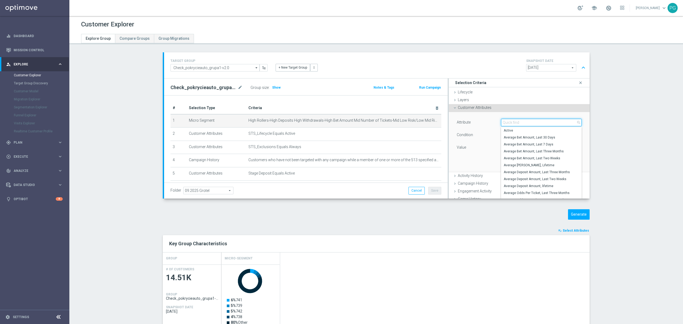
click at [509, 122] on input "search" at bounding box center [541, 122] width 81 height 7
type input "last bet"
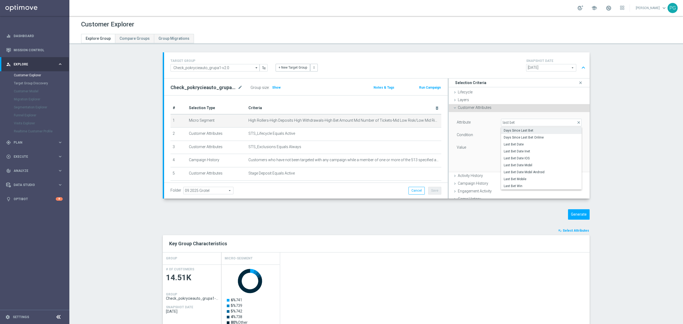
click at [512, 131] on span "Days Since Last Bet" at bounding box center [541, 130] width 75 height 4
type input "Days Since Last Bet"
click at [506, 140] on div "Attribute Days Since Last Bet Days Since Last Bet arrow_drop_down search Condit…" at bounding box center [519, 136] width 125 height 34
click at [506, 139] on div "Condition = = arrow_drop_down search" at bounding box center [519, 135] width 133 height 9
click at [506, 136] on span "=" at bounding box center [542, 135] width 80 height 7
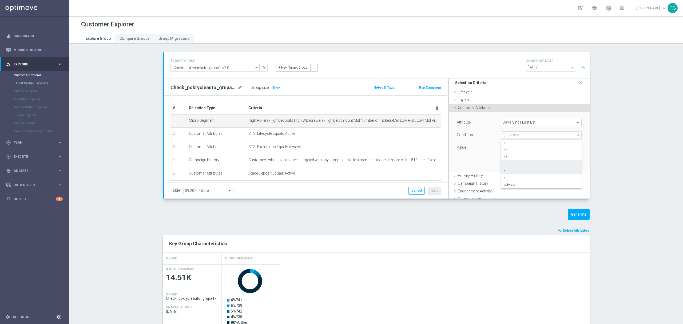
click at [507, 171] on span ">" at bounding box center [541, 171] width 75 height 4
type input ">"
click at [504, 148] on input "number" at bounding box center [519, 147] width 36 height 7
type input "2"
click at [566, 163] on button "Update" at bounding box center [574, 163] width 16 height 7
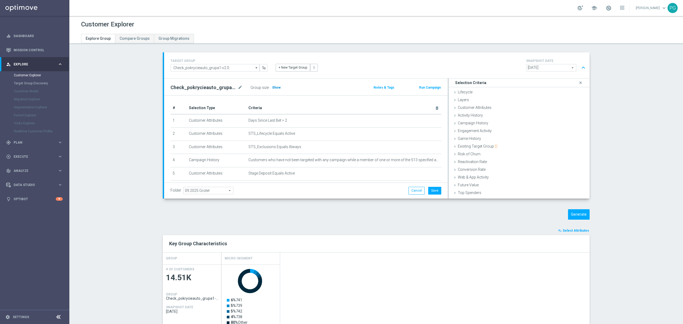
click at [277, 90] on h3 "Show" at bounding box center [277, 88] width 10 height 6
click at [585, 216] on button "Generate" at bounding box center [579, 214] width 22 height 10
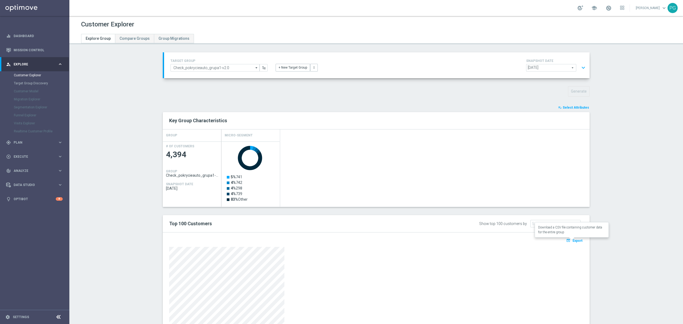
click at [572, 244] on button "open_in_browser Export" at bounding box center [575, 240] width 18 height 7
click at [39, 52] on link "Mission Control" at bounding box center [38, 50] width 49 height 14
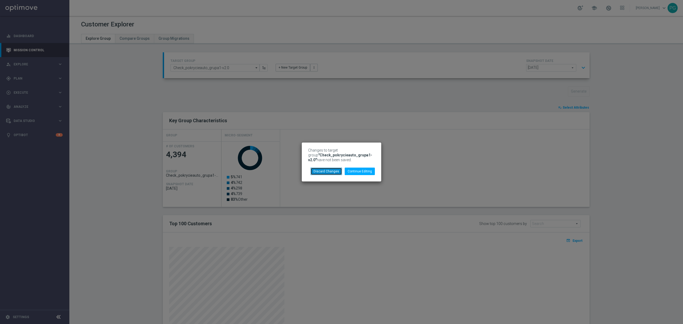
click at [335, 173] on button "Discard Changes" at bounding box center [326, 171] width 31 height 7
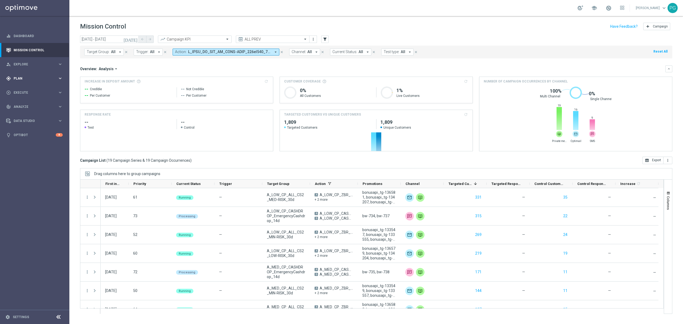
click at [27, 80] on div "gps_fixed Plan" at bounding box center [32, 78] width 52 height 5
click at [33, 89] on link "Target Groups" at bounding box center [35, 89] width 42 height 4
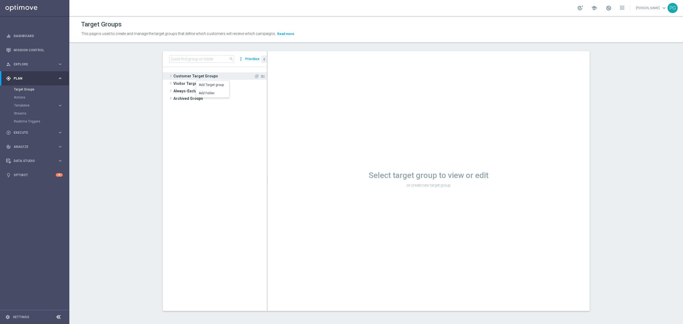
click at [192, 77] on span "Customer Target Groups" at bounding box center [214, 75] width 81 height 7
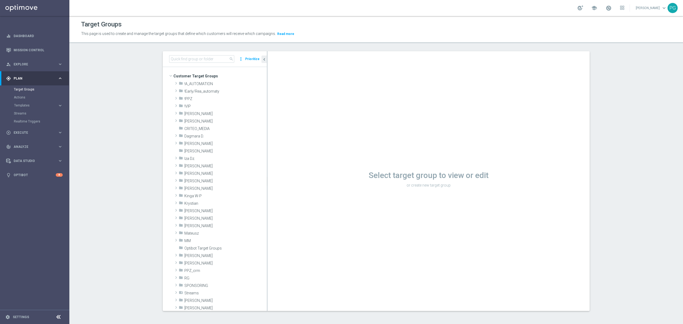
click at [132, 94] on section "search more_vert Prioritize Customer Target Groups library_add create_new_folder" at bounding box center [376, 185] width 614 height 268
click at [207, 85] on span "!A_AUTOMATION" at bounding box center [212, 84] width 57 height 5
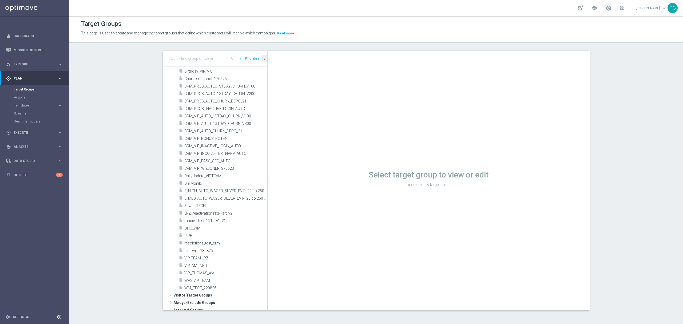
scroll to position [276, 0]
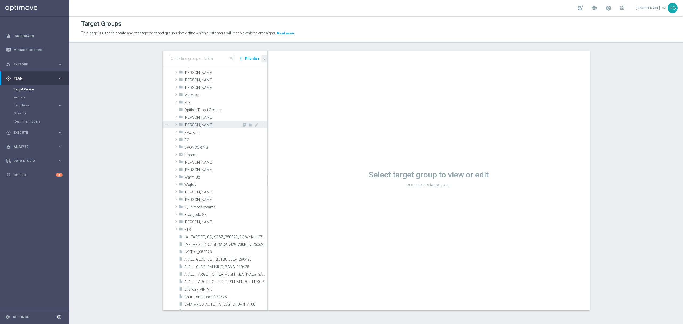
click at [189, 126] on span "[PERSON_NAME]" at bounding box center [212, 125] width 57 height 5
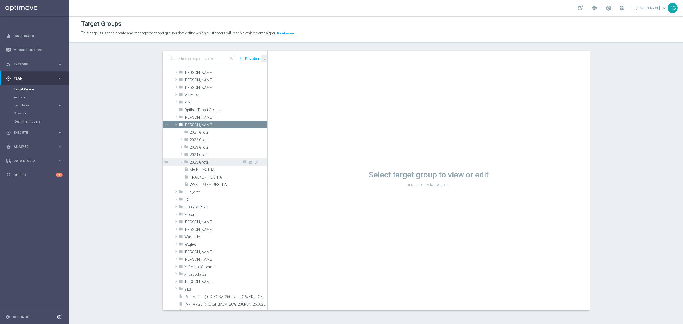
click at [196, 163] on span "2025 Grotel" at bounding box center [216, 162] width 52 height 5
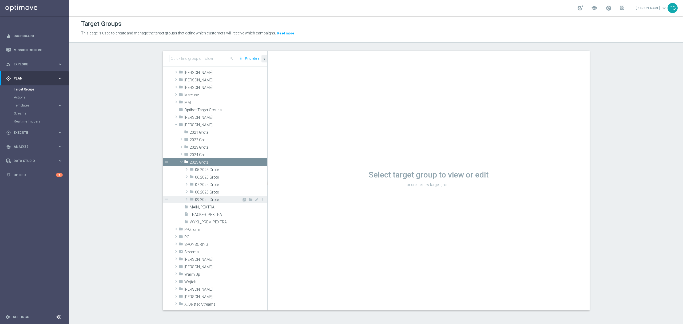
click at [202, 200] on span "09.2025 Grotel" at bounding box center [218, 200] width 47 height 5
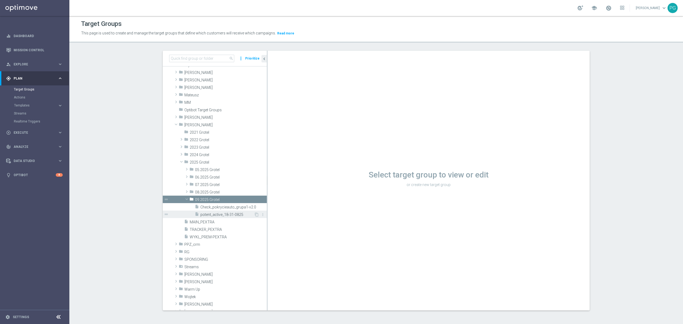
click at [216, 213] on span "potent_active_18-31-0825" at bounding box center [227, 214] width 54 height 5
click at [215, 208] on span "Check_pokrycieauto_grupa1-v2.0" at bounding box center [227, 207] width 54 height 5
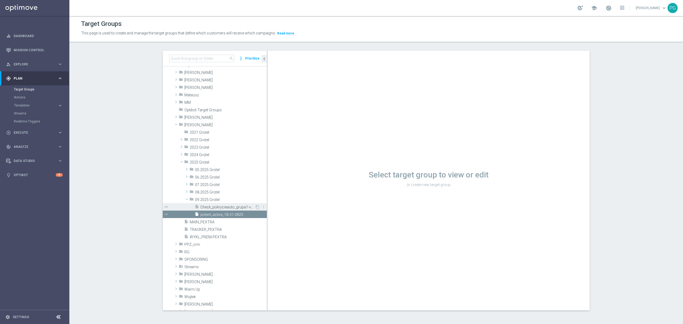
click at [222, 208] on span "Check_pokrycieauto_grupa1-v2.0" at bounding box center [227, 207] width 54 height 5
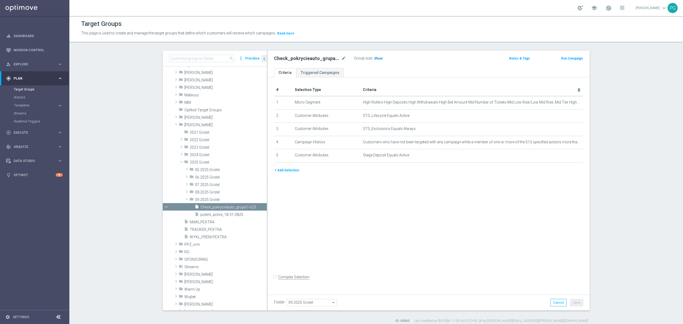
click at [375, 60] on span "Show" at bounding box center [378, 59] width 9 height 4
drag, startPoint x: 521, startPoint y: 101, endPoint x: 571, endPoint y: 103, distance: 49.9
click at [571, 103] on td "High Rollers-High Deposits High Withdrawals-High Bet Amount Mid Number of Ticke…" at bounding box center [472, 102] width 223 height 13
click at [571, 103] on icon "delete_forever" at bounding box center [572, 102] width 4 height 4
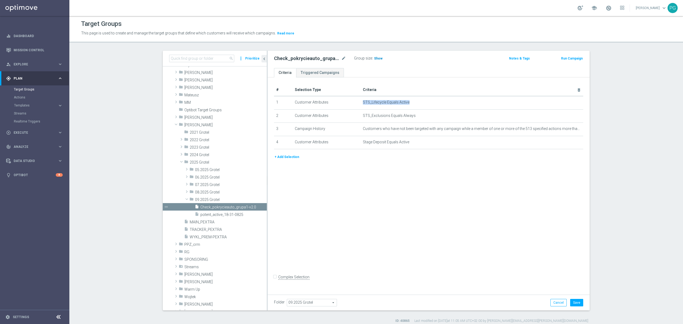
click at [375, 60] on span "Show" at bounding box center [378, 59] width 9 height 4
click at [419, 206] on div "# Selection Type Criteria delete_forever 1 Customer Attributes STS_Lifecycle Eq…" at bounding box center [429, 184] width 322 height 215
click at [19, 224] on sidenavbar "equalizer Dashboard Mission Control" at bounding box center [34, 162] width 69 height 324
click at [564, 129] on icon "mode_edit" at bounding box center [566, 129] width 4 height 4
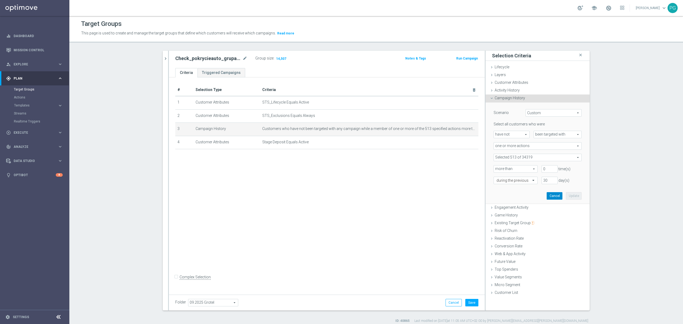
click at [550, 197] on button "Cancel" at bounding box center [555, 195] width 16 height 7
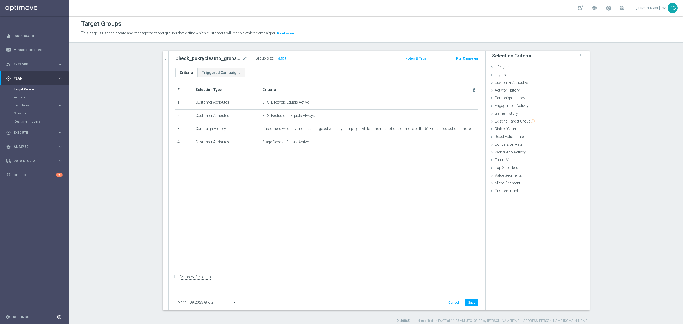
click at [143, 62] on section "search more_vert Prioritize Customer Target Groups library_add create_new_folder" at bounding box center [376, 187] width 614 height 273
click at [163, 58] on icon "chevron_right" at bounding box center [165, 58] width 5 height 5
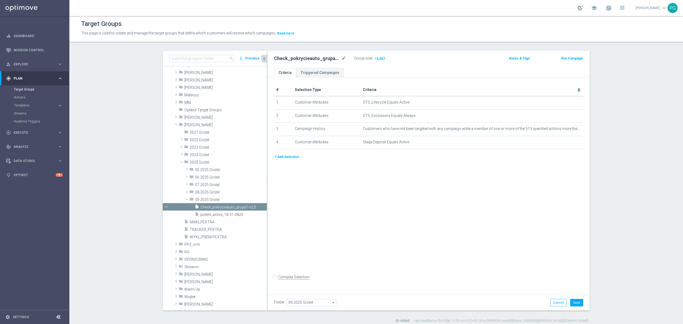
scroll to position [268, 0]
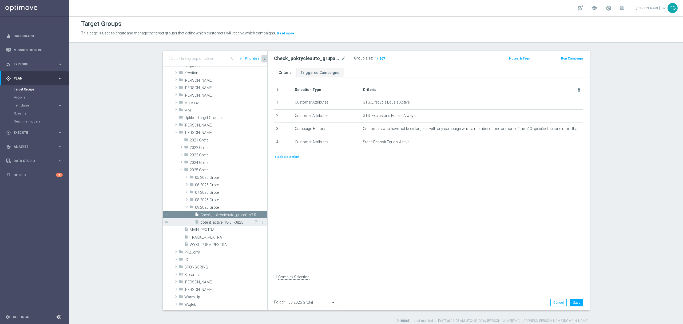
click at [210, 224] on span "potent_active_18-31-0825" at bounding box center [227, 222] width 54 height 5
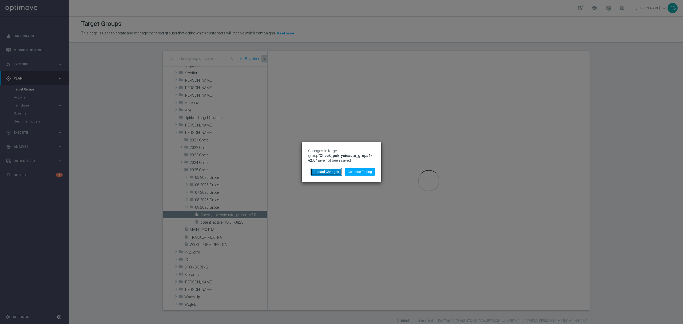
click at [336, 174] on button "Discard Changes" at bounding box center [326, 171] width 31 height 7
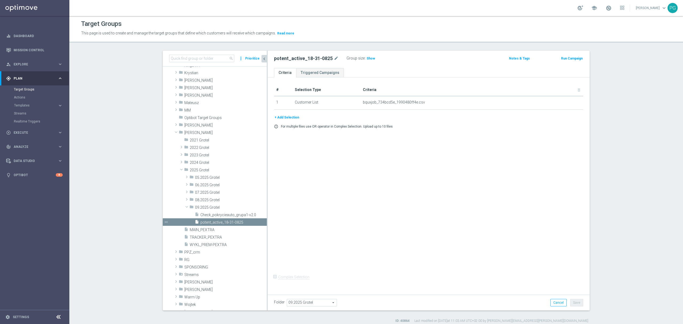
click at [614, 174] on section "search more_vert Prioritize Customer Target Groups library_add create_new_folder" at bounding box center [376, 187] width 614 height 273
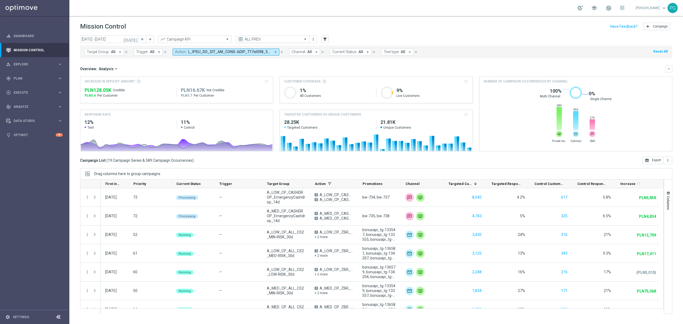
click at [264, 40] on input "text" at bounding box center [267, 39] width 57 height 5
click at [267, 81] on label "ALL AUTO + PREV: based on [DATE]" at bounding box center [264, 82] width 50 height 5
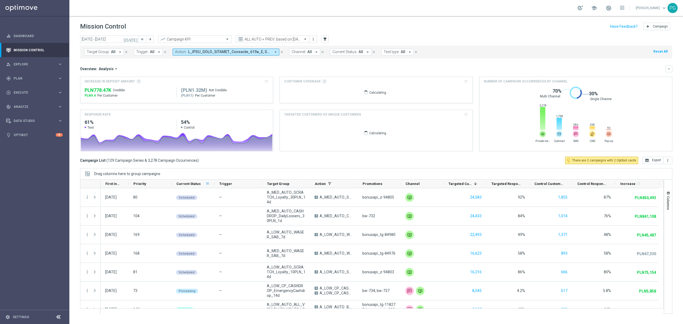
click at [207, 184] on span at bounding box center [208, 184] width 4 height 4
click at [216, 227] on span "Group by Current Status" at bounding box center [235, 228] width 48 height 9
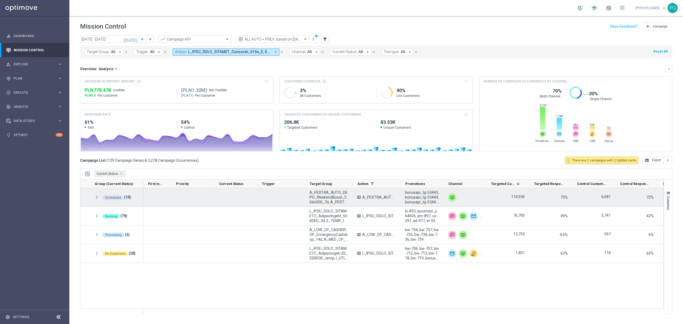
click at [98, 199] on span at bounding box center [96, 197] width 5 height 5
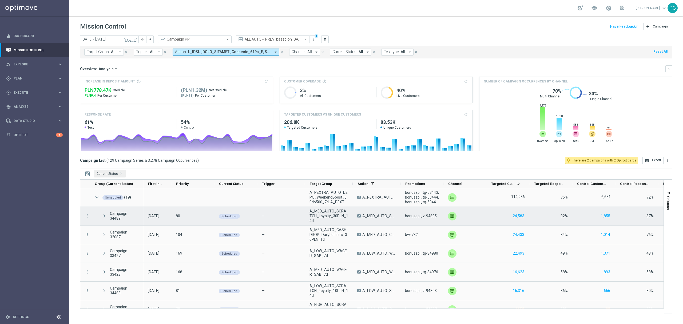
click at [242, 217] on div "Scheduled" at bounding box center [235, 216] width 43 height 18
click at [85, 217] on icon "more_vert" at bounding box center [87, 216] width 5 height 5
click at [244, 216] on div "Scheduled" at bounding box center [235, 216] width 43 height 18
drag, startPoint x: 244, startPoint y: 216, endPoint x: 219, endPoint y: 248, distance: 40.6
click at [219, 248] on div "Scheduled" at bounding box center [235, 253] width 43 height 18
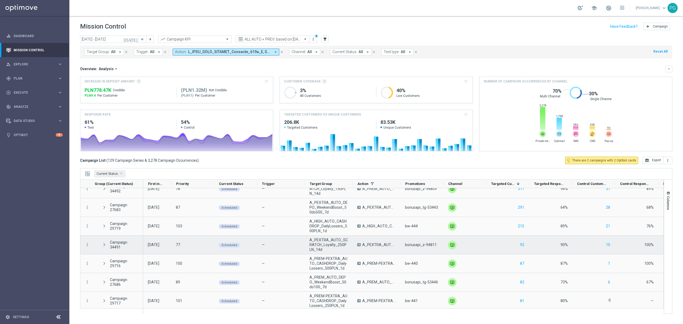
scroll to position [310, 0]
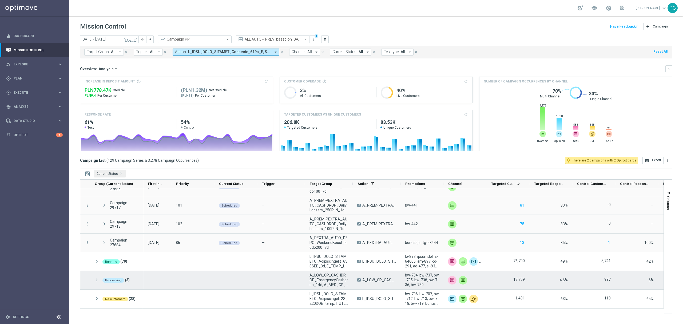
click at [94, 278] on div "Processing (3)" at bounding box center [116, 280] width 53 height 18
click at [96, 279] on span at bounding box center [96, 280] width 5 height 5
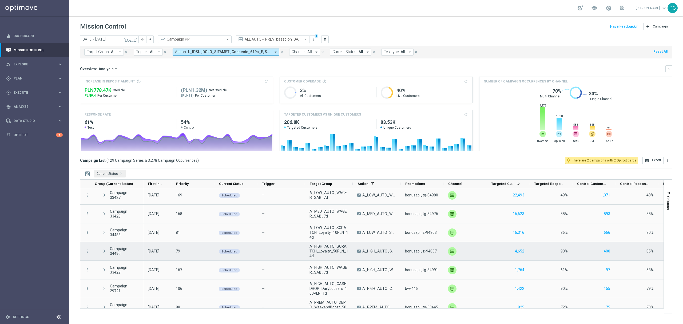
scroll to position [0, 0]
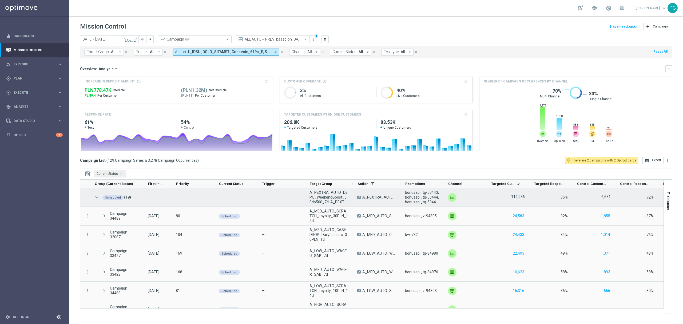
click at [97, 196] on span at bounding box center [96, 197] width 5 height 5
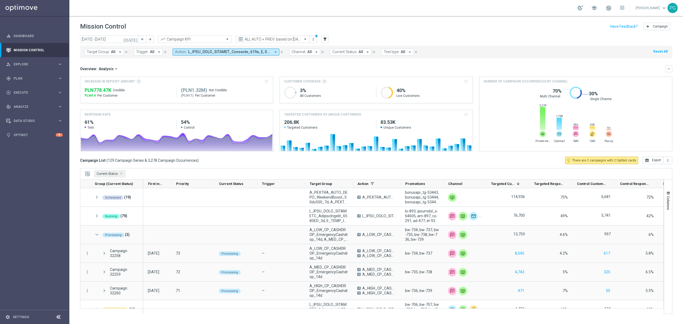
click at [134, 40] on icon "[DATE]" at bounding box center [131, 39] width 14 height 5
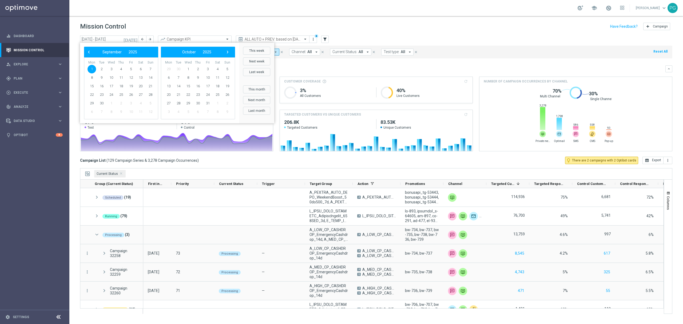
click at [92, 68] on span "1" at bounding box center [92, 69] width 9 height 9
type input "[DATE] - [DATE]"
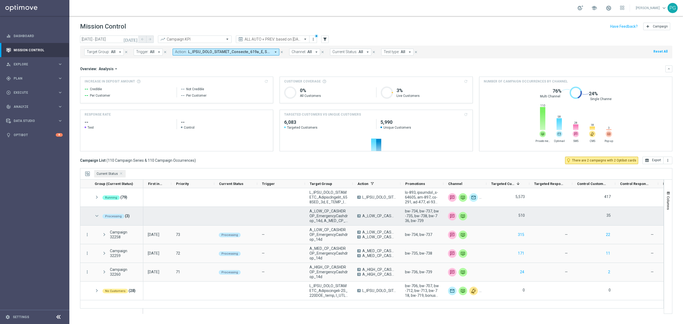
click at [98, 215] on span at bounding box center [96, 216] width 5 height 5
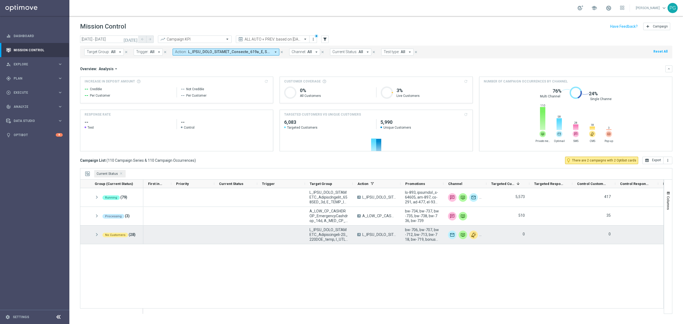
click at [97, 235] on span at bounding box center [96, 234] width 5 height 5
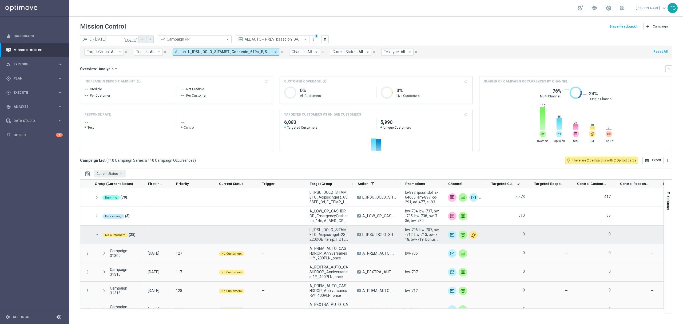
click at [97, 234] on span at bounding box center [96, 234] width 5 height 5
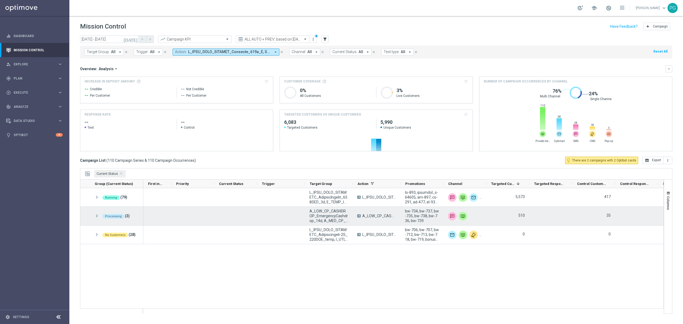
click at [96, 215] on span at bounding box center [96, 216] width 5 height 5
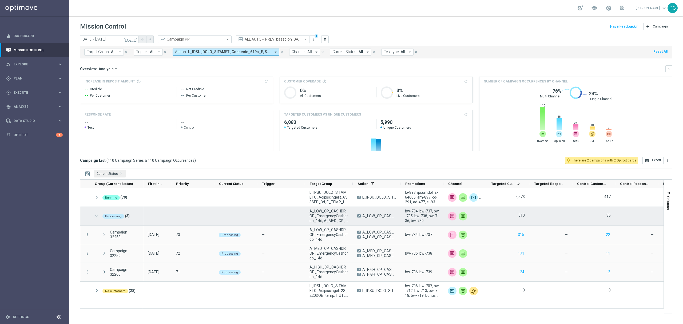
click at [96, 215] on span at bounding box center [96, 216] width 5 height 5
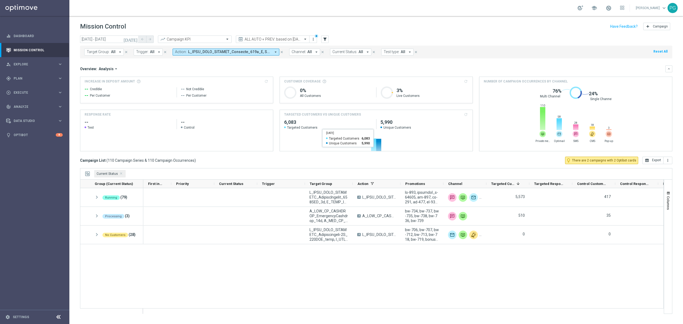
click at [383, 123] on h2 "5,990" at bounding box center [425, 122] width 88 height 6
copy h2 "5,990"
click at [453, 129] on span "Unique Customers" at bounding box center [425, 127] width 88 height 4
click at [466, 115] on calculate-btn "refresh" at bounding box center [466, 114] width 5 height 5
